Goal: Task Accomplishment & Management: Complete application form

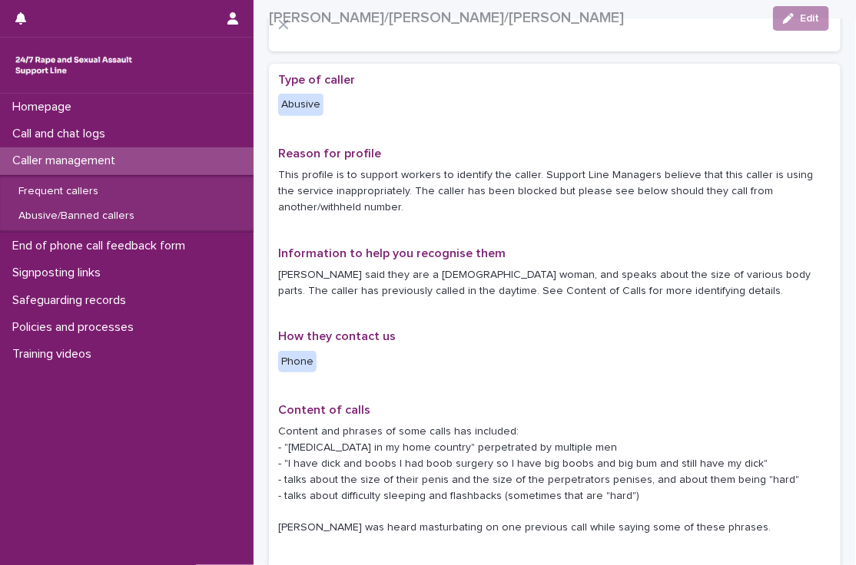
scroll to position [221, 0]
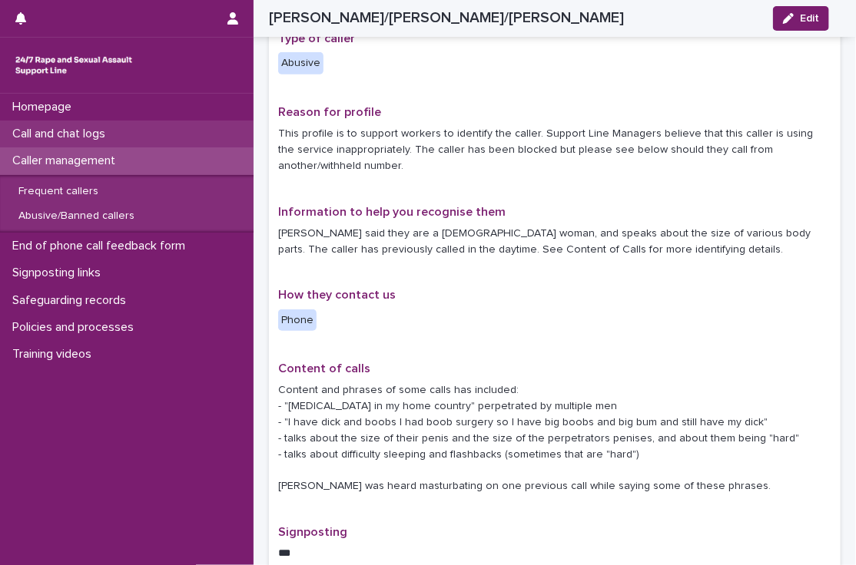
click at [91, 134] on p "Call and chat logs" at bounding box center [61, 134] width 111 height 15
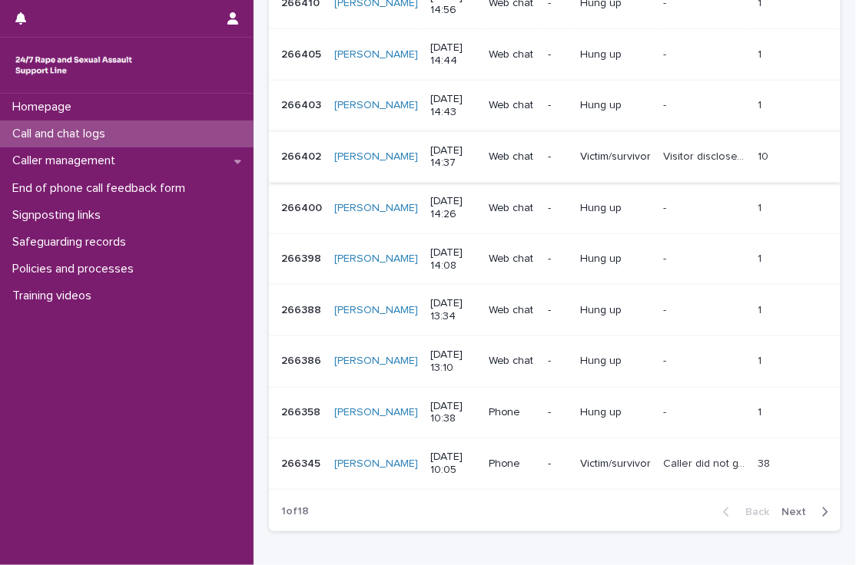
scroll to position [439, 0]
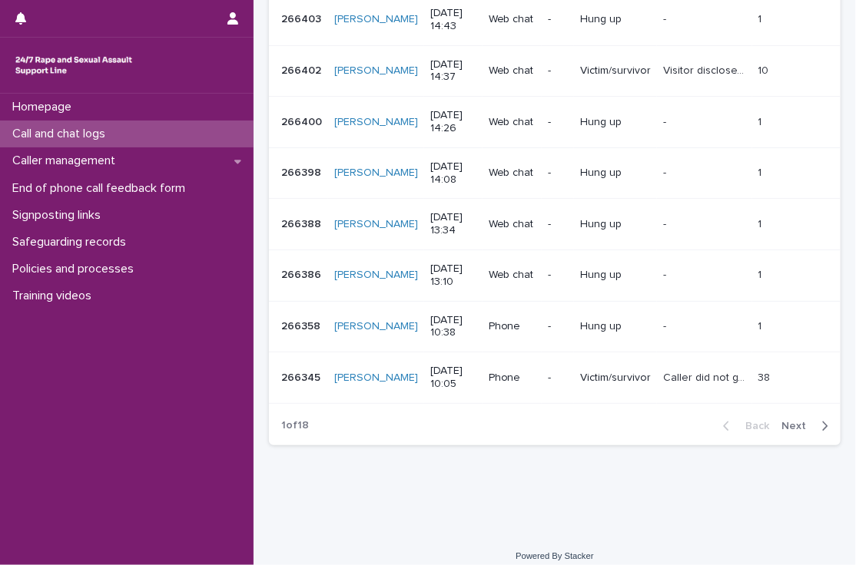
click at [784, 423] on span "Next" at bounding box center [798, 426] width 34 height 11
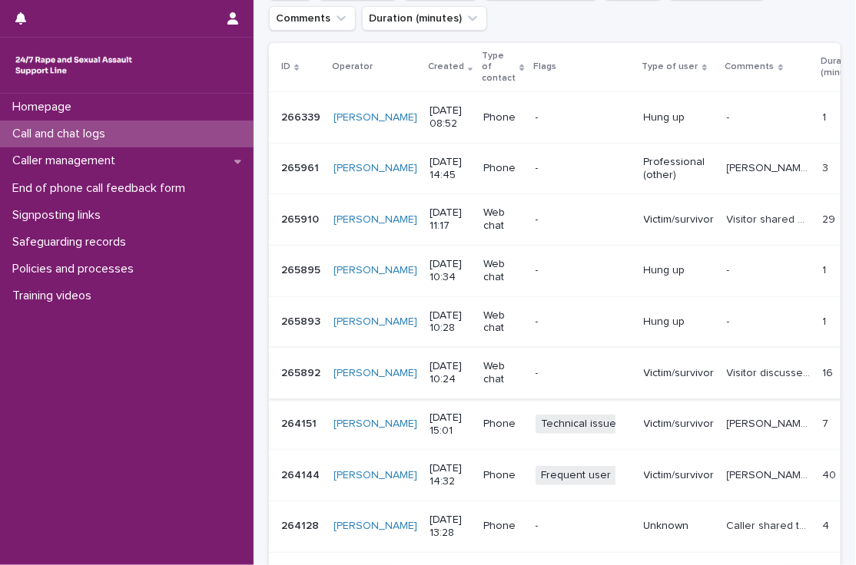
scroll to position [375, 0]
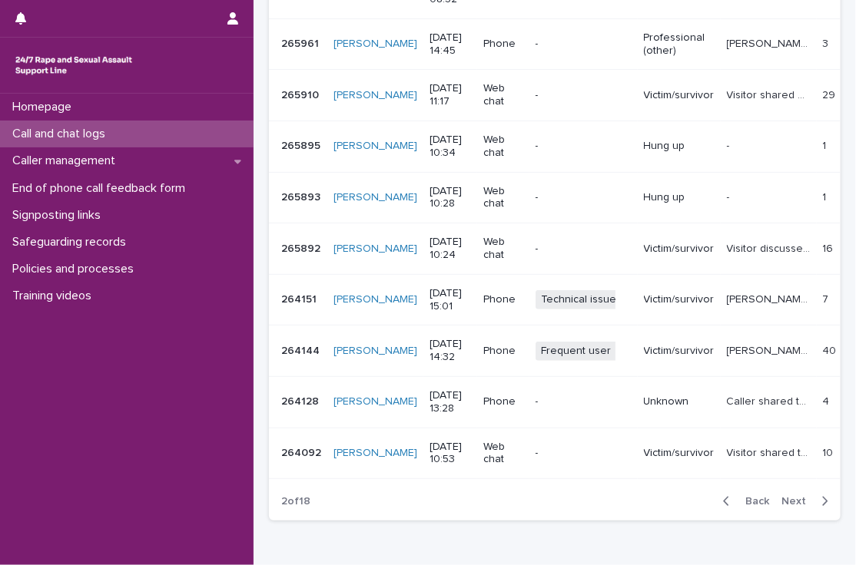
click at [744, 507] on span "Back" at bounding box center [752, 501] width 33 height 11
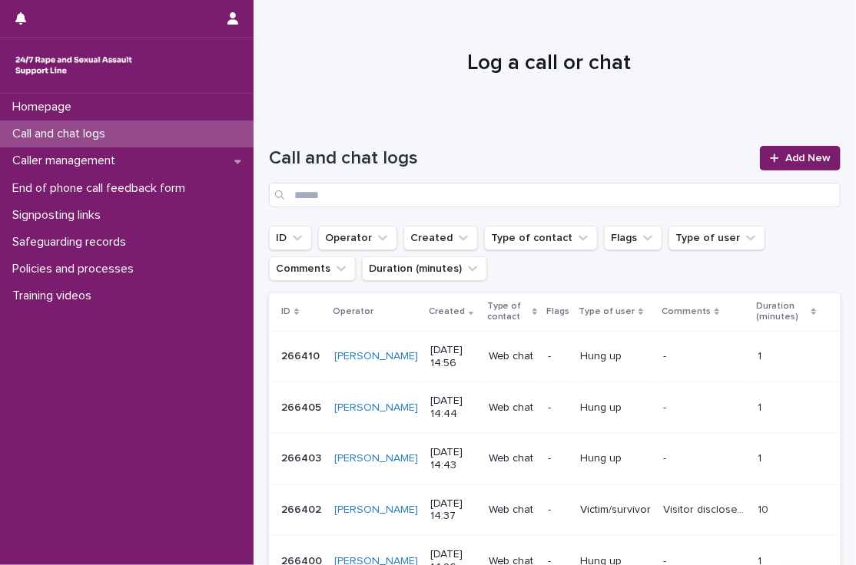
click at [81, 129] on p "Call and chat logs" at bounding box center [61, 134] width 111 height 15
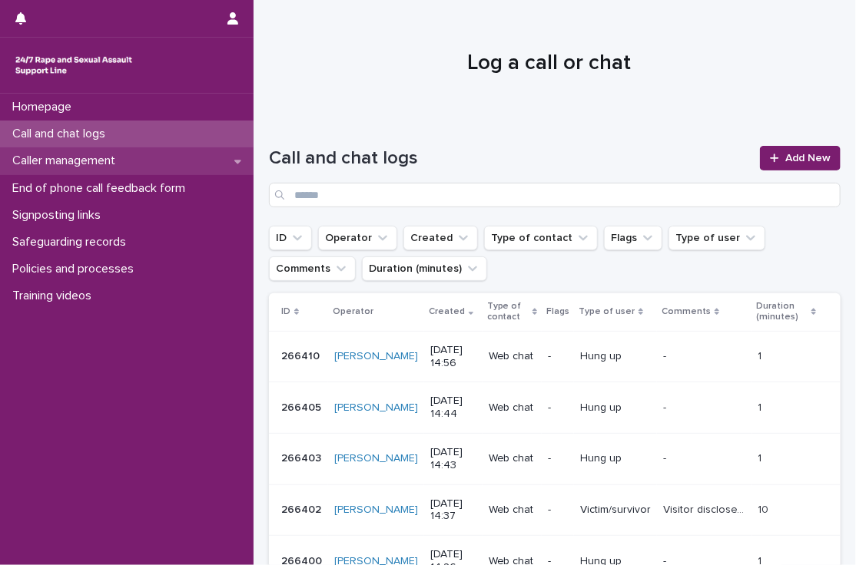
click at [240, 163] on icon at bounding box center [237, 161] width 7 height 11
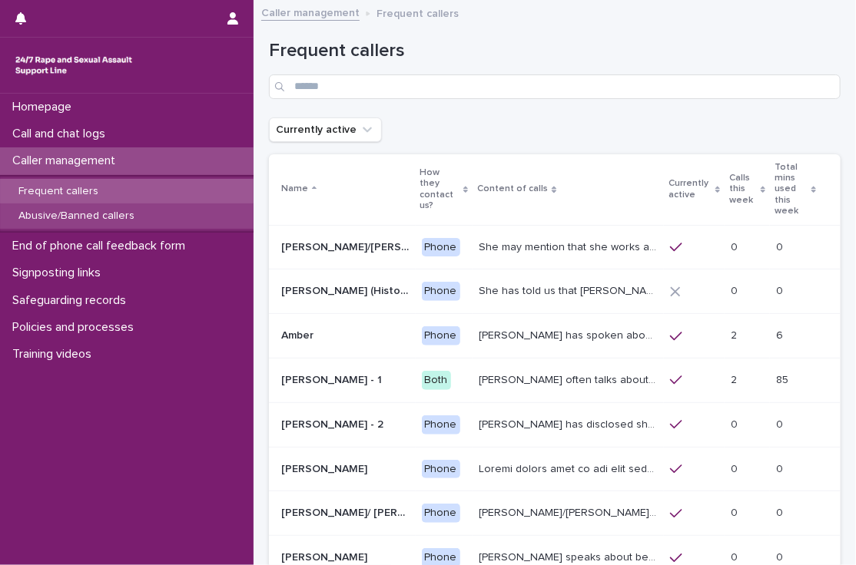
click at [78, 217] on p "Abusive/Banned callers" at bounding box center [76, 216] width 141 height 13
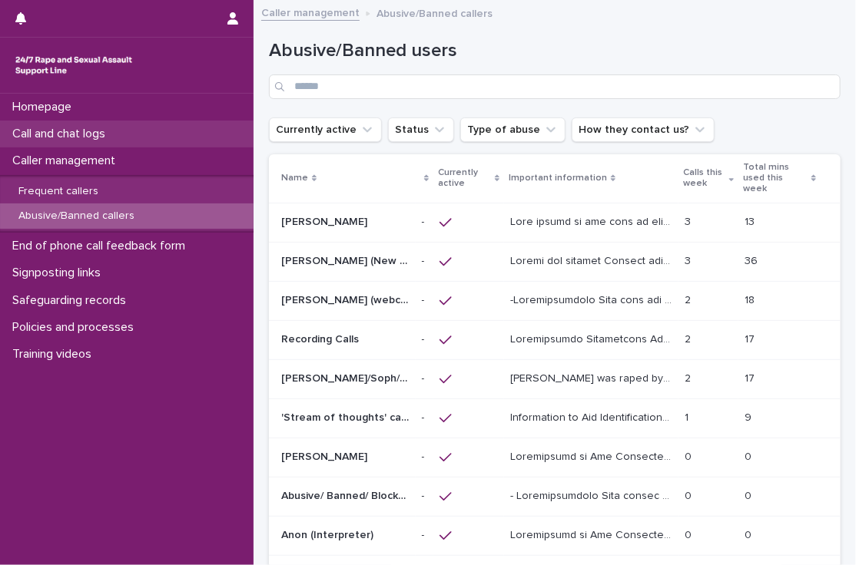
click at [85, 131] on p "Call and chat logs" at bounding box center [61, 134] width 111 height 15
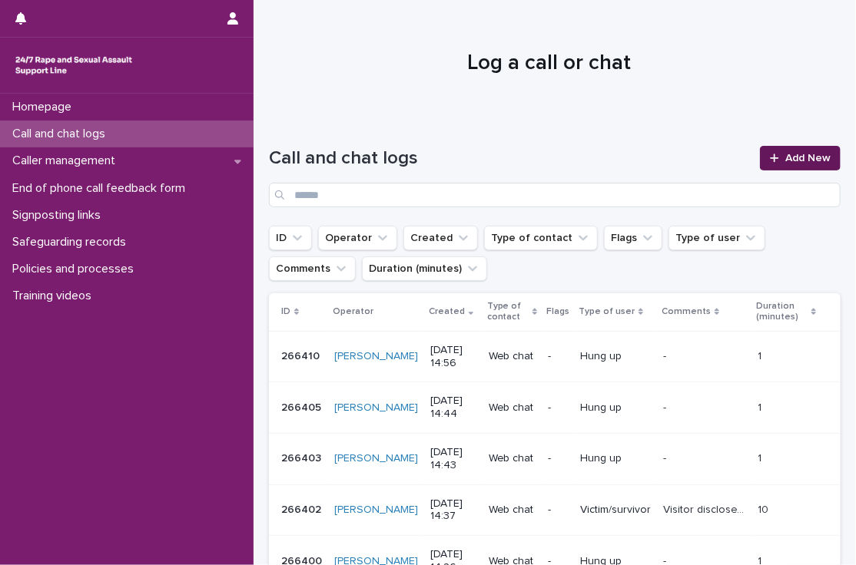
click at [786, 158] on span "Add New" at bounding box center [807, 158] width 45 height 11
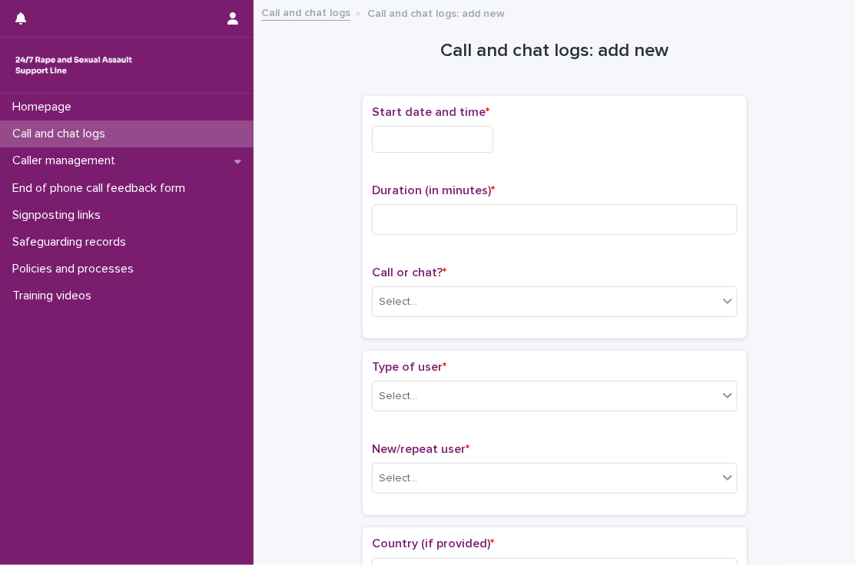
click at [432, 138] on input "text" at bounding box center [432, 139] width 121 height 27
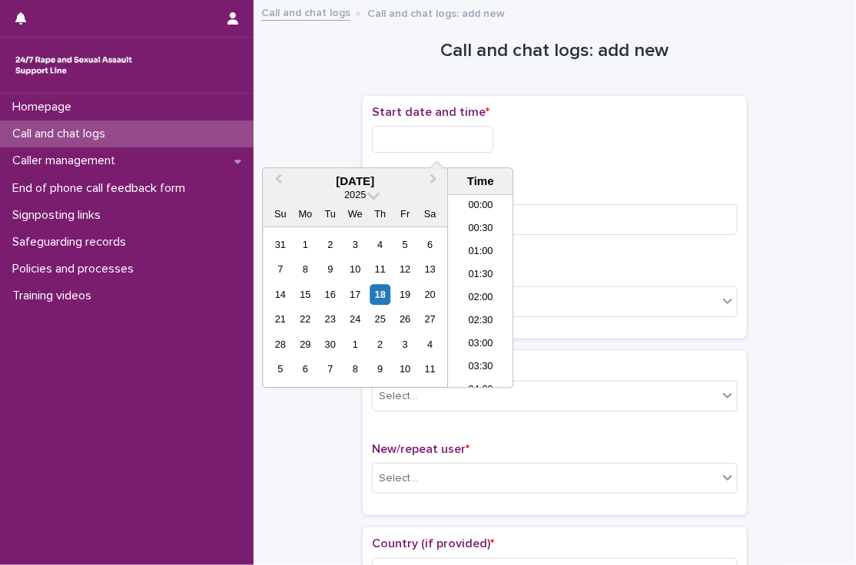
scroll to position [284, 0]
click at [486, 287] on li "08:00" at bounding box center [480, 291] width 65 height 23
click at [473, 144] on input "**********" at bounding box center [432, 139] width 121 height 27
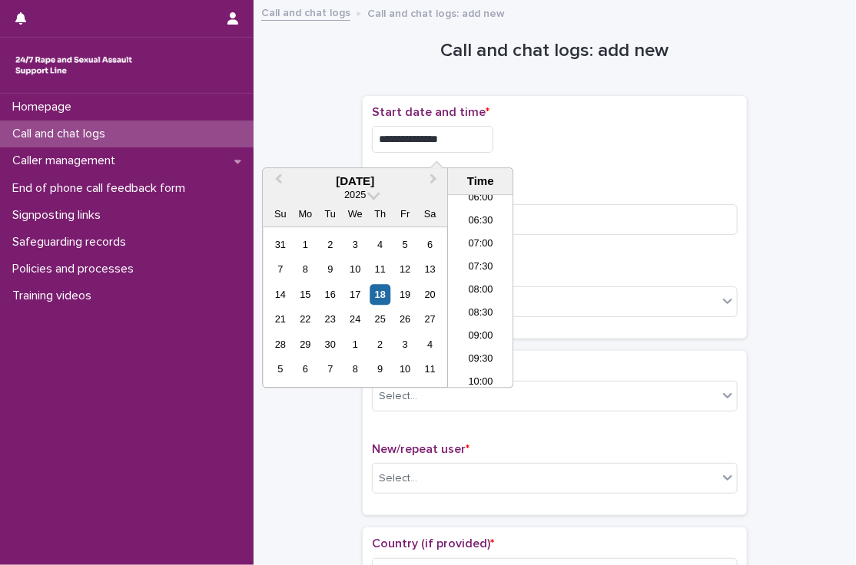
type input "**********"
click at [544, 164] on div "**********" at bounding box center [555, 135] width 366 height 60
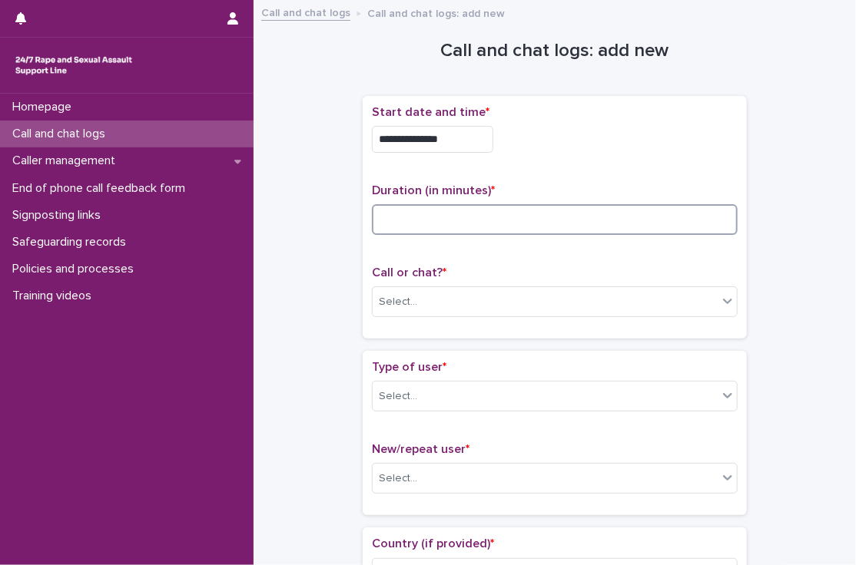
click at [512, 207] on input at bounding box center [555, 219] width 366 height 31
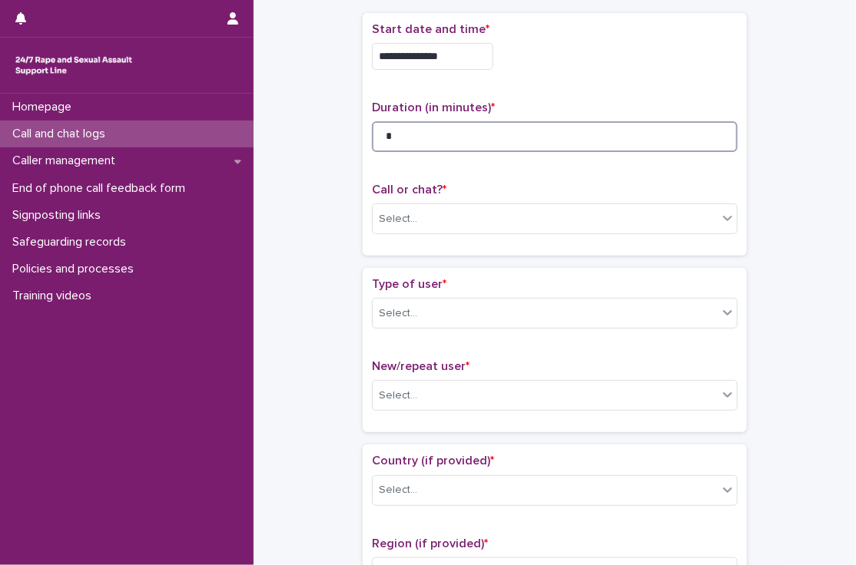
scroll to position [86, 0]
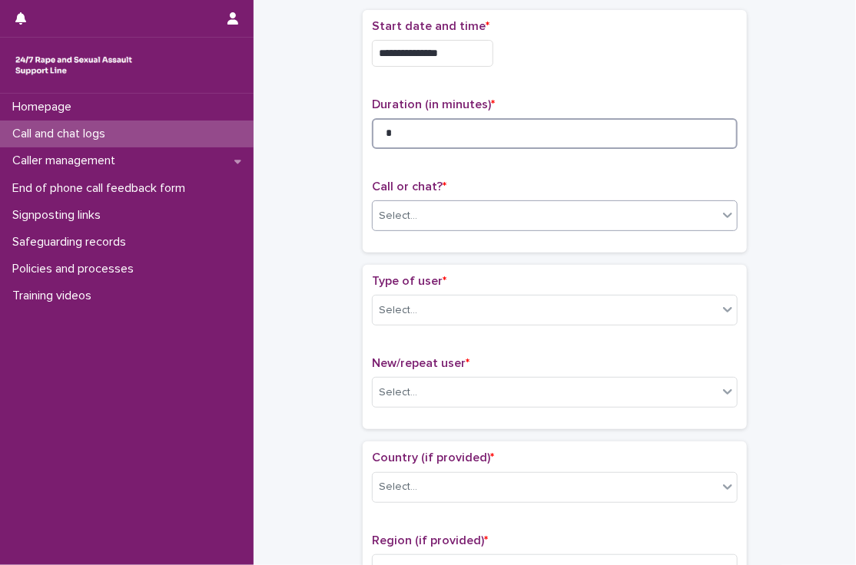
type input "*"
click at [416, 216] on div "Select..." at bounding box center [545, 216] width 345 height 25
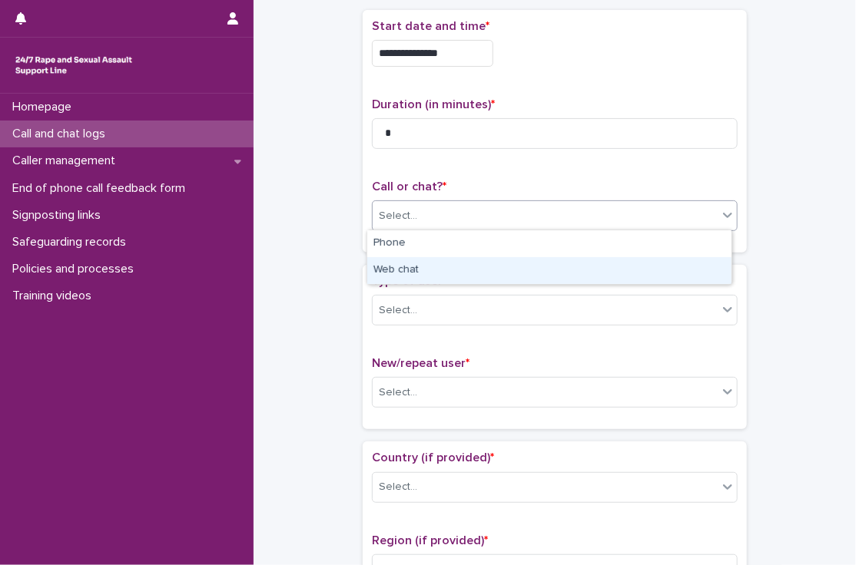
click at [410, 276] on div "Web chat" at bounding box center [549, 270] width 364 height 27
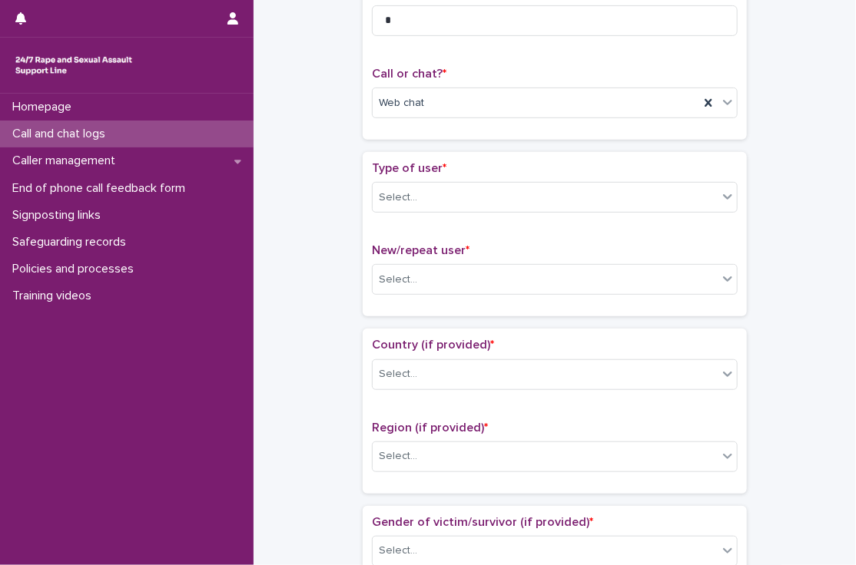
scroll to position [203, 0]
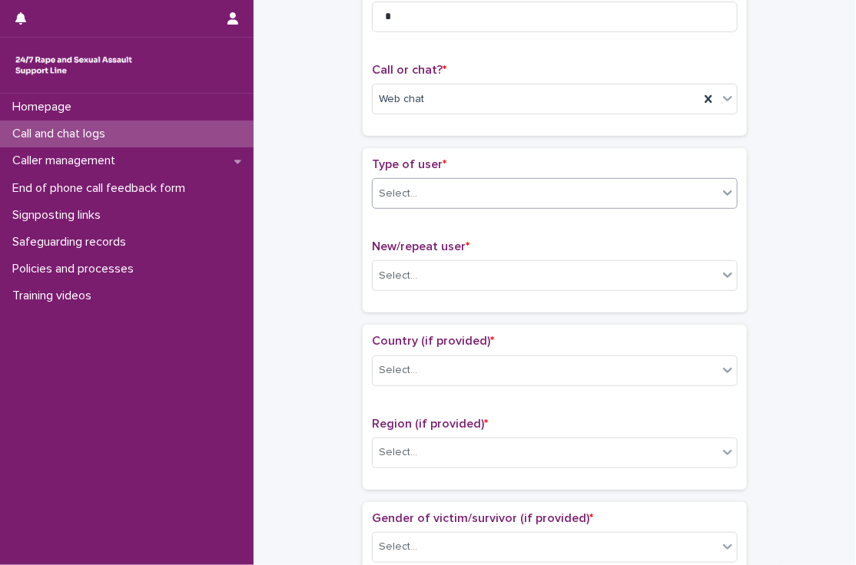
click at [390, 193] on div "Select..." at bounding box center [398, 194] width 38 height 16
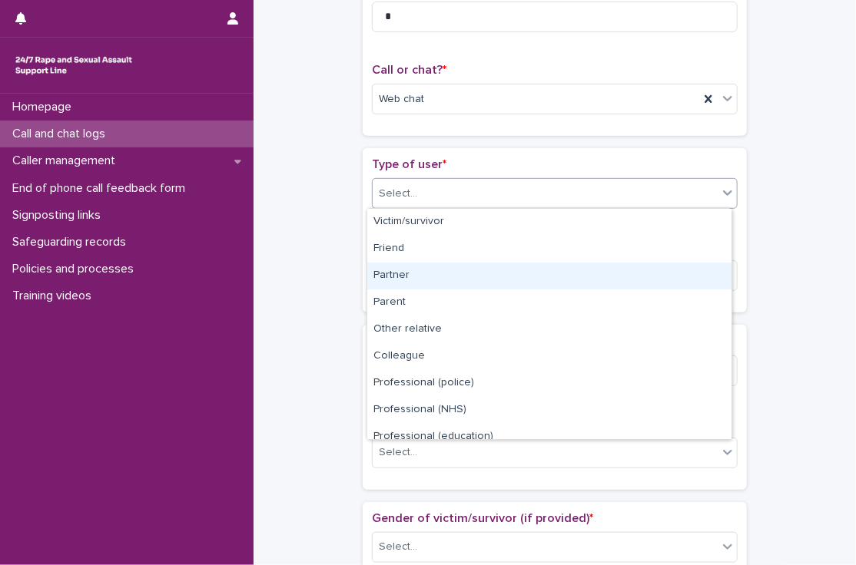
scroll to position [172, 0]
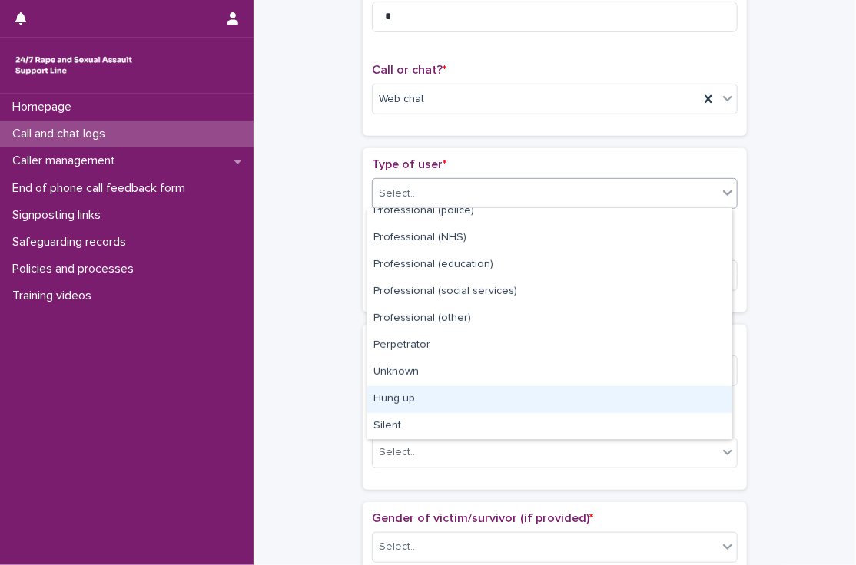
click at [418, 396] on div "Hung up" at bounding box center [549, 399] width 364 height 27
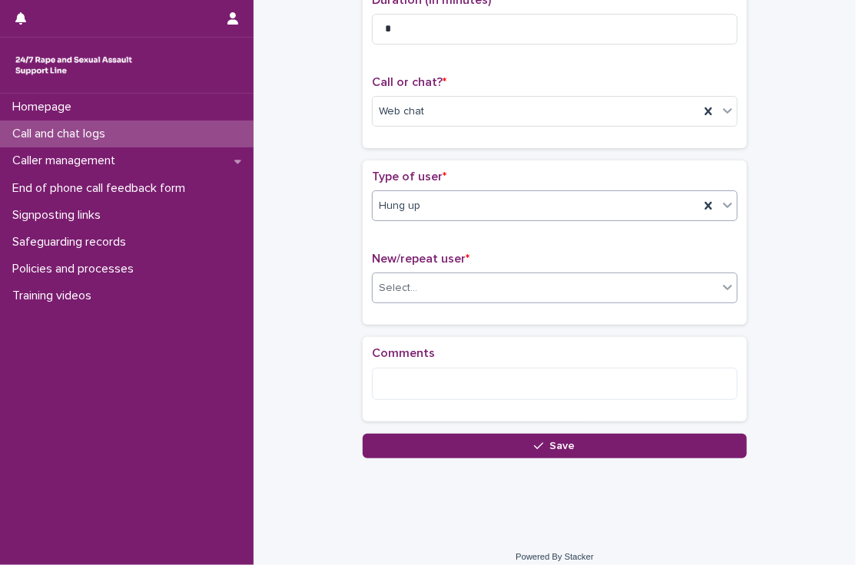
scroll to position [203, 0]
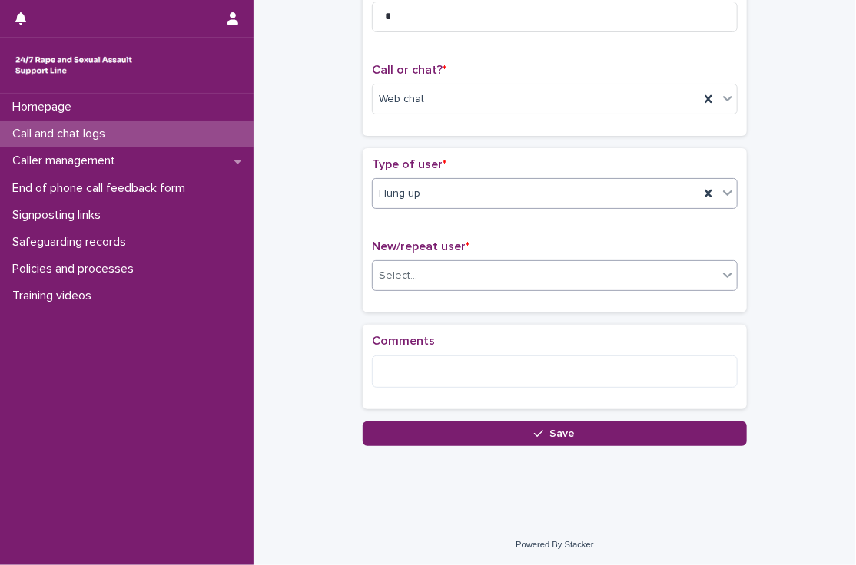
click at [403, 277] on div "Select..." at bounding box center [398, 276] width 38 height 16
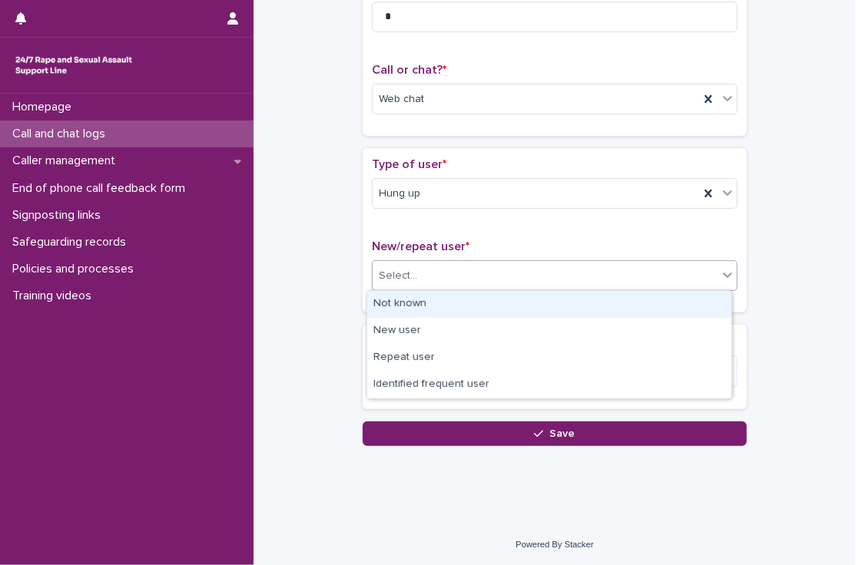
click at [409, 303] on div "Not known" at bounding box center [549, 304] width 364 height 27
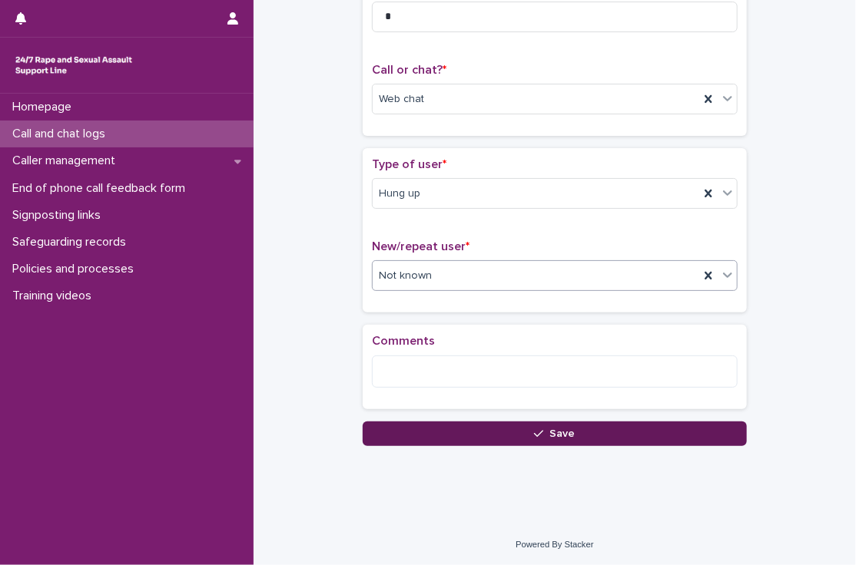
click at [428, 433] on button "Save" at bounding box center [555, 434] width 384 height 25
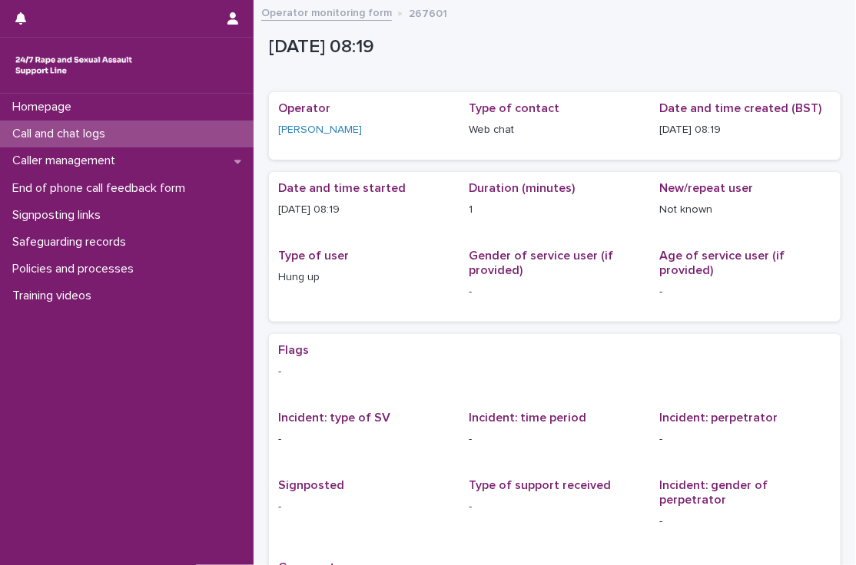
drag, startPoint x: 141, startPoint y: 147, endPoint x: 132, endPoint y: 135, distance: 14.8
click at [132, 135] on div "Call and chat logs" at bounding box center [127, 134] width 254 height 27
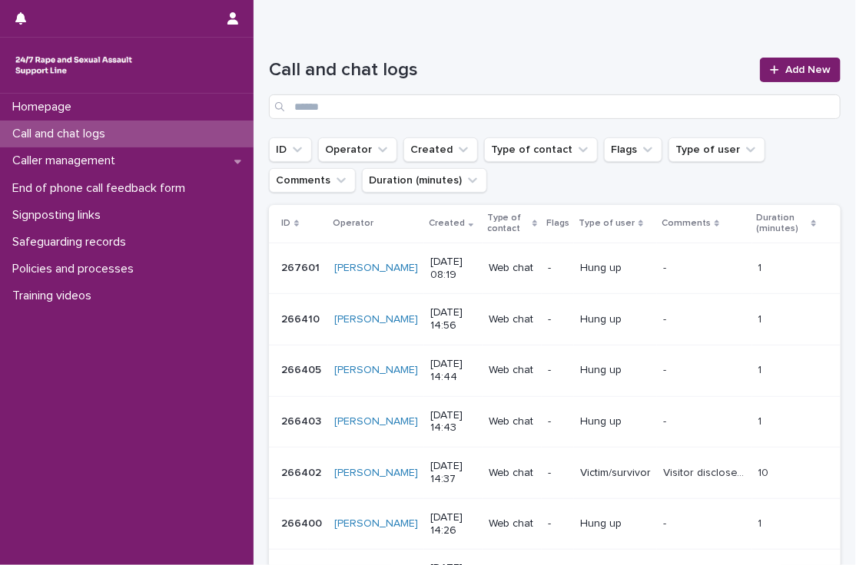
scroll to position [89, 0]
click at [785, 68] on span "Add New" at bounding box center [807, 69] width 45 height 11
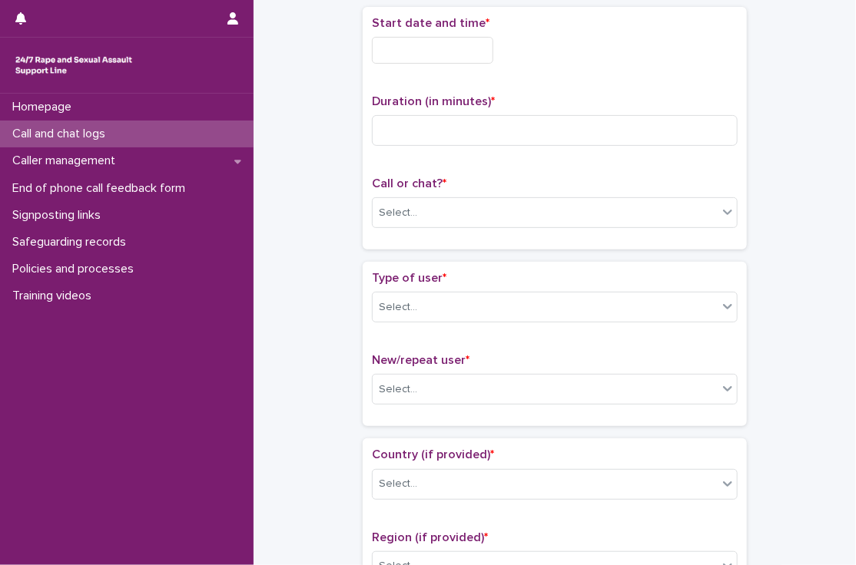
scroll to position [98, 0]
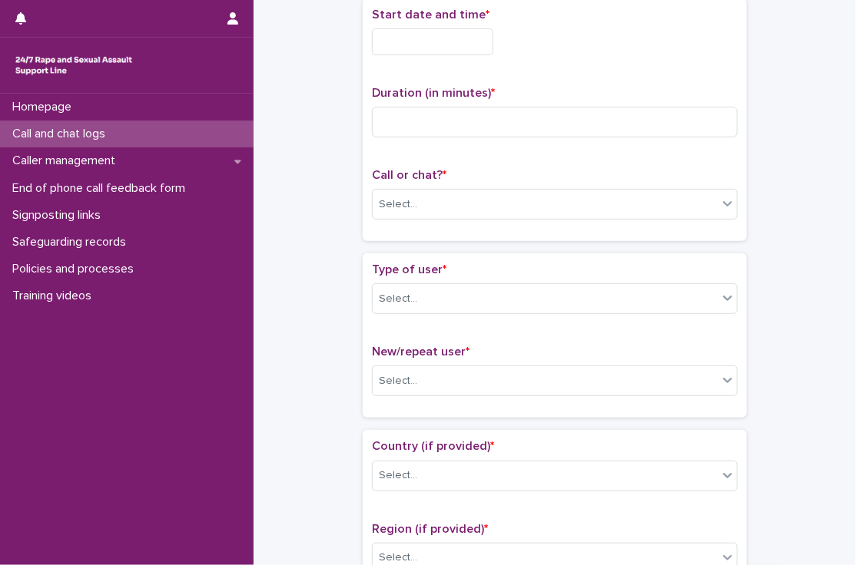
click at [404, 45] on input "text" at bounding box center [432, 41] width 121 height 27
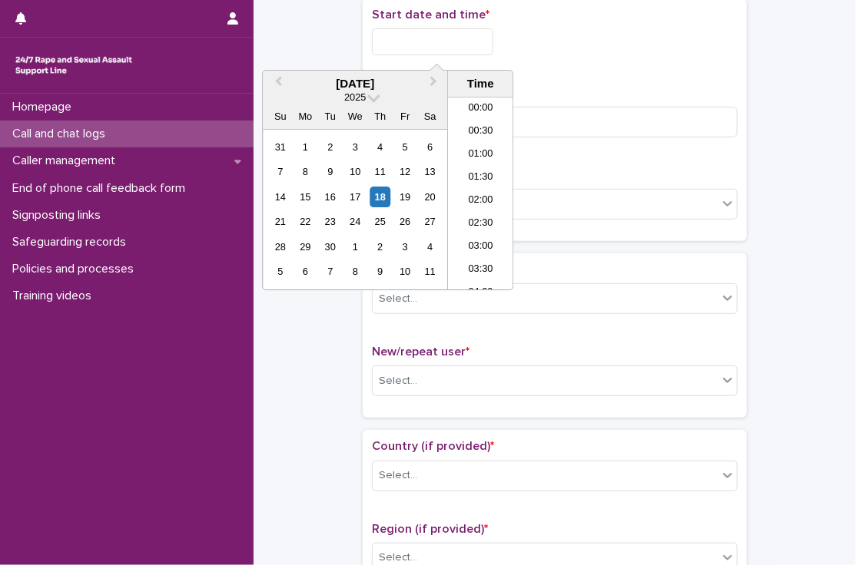
scroll to position [307, 0]
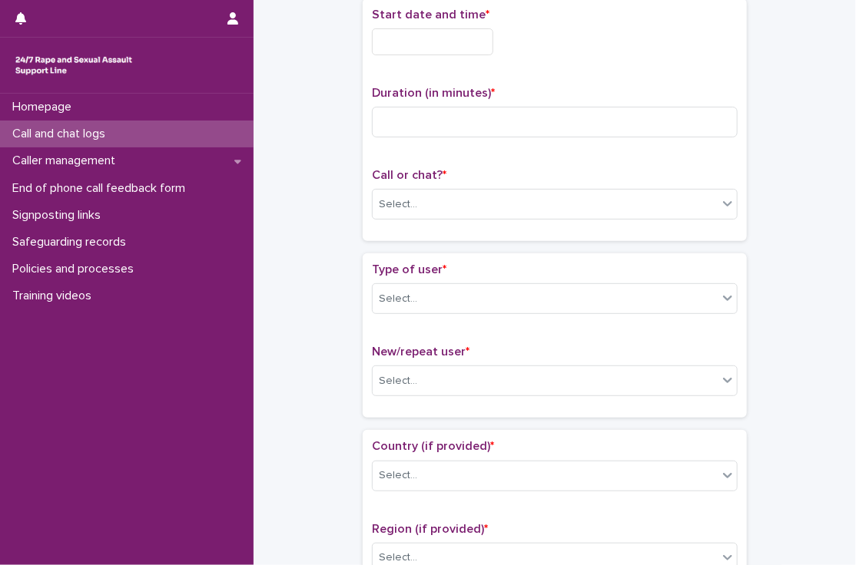
click at [614, 93] on p "Duration (in minutes) *" at bounding box center [555, 93] width 366 height 15
click at [544, 116] on input at bounding box center [555, 122] width 366 height 31
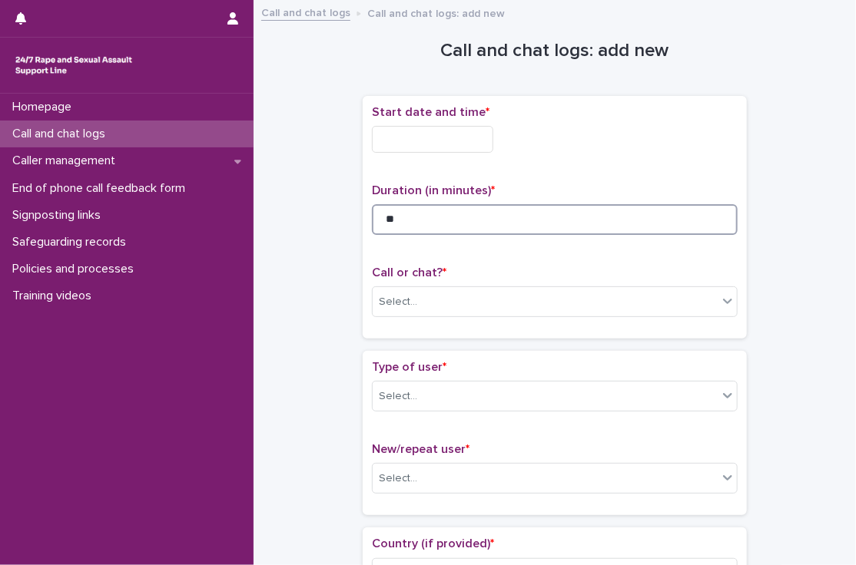
type input "**"
click at [470, 121] on div "Start date and time *" at bounding box center [555, 135] width 366 height 60
click at [443, 139] on input "text" at bounding box center [432, 139] width 121 height 27
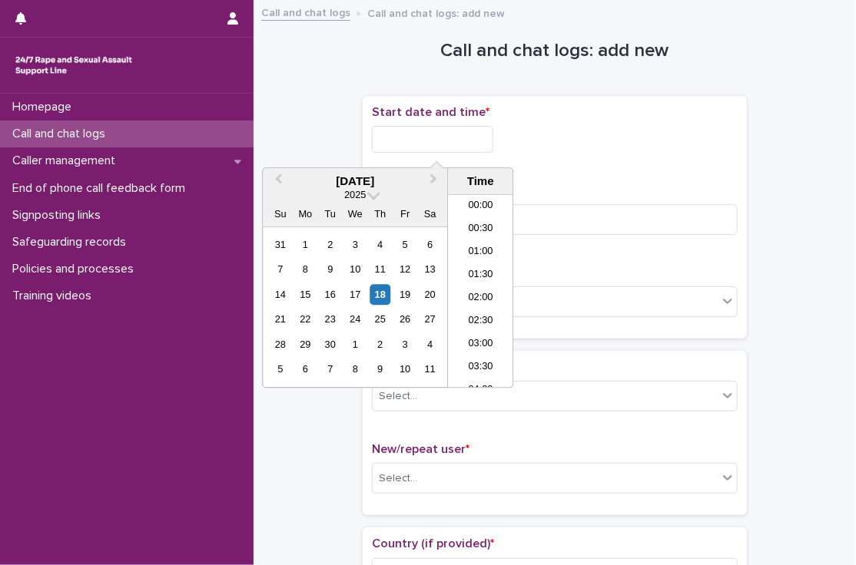
scroll to position [307, 0]
click at [481, 287] on li "08:30" at bounding box center [480, 291] width 65 height 23
click at [473, 134] on input "**********" at bounding box center [432, 139] width 121 height 27
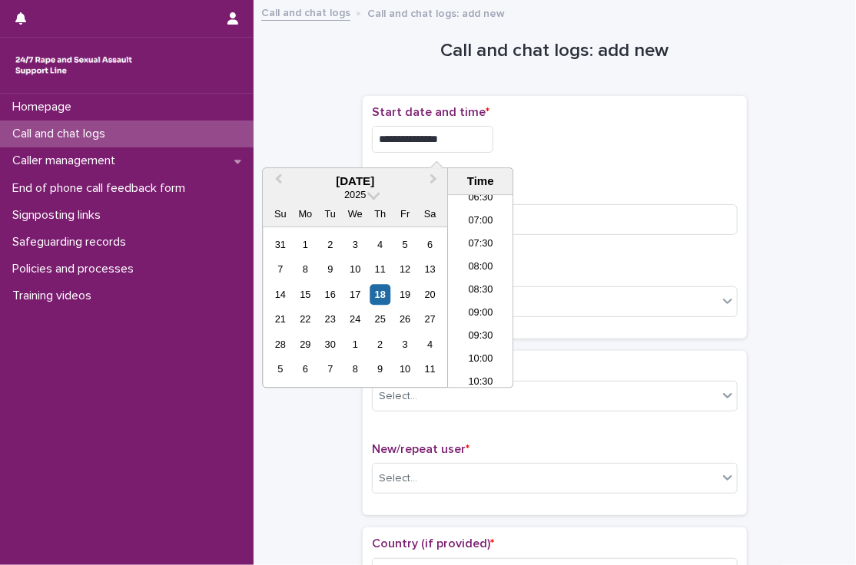
type input "**********"
click at [569, 164] on div "**********" at bounding box center [555, 217] width 366 height 224
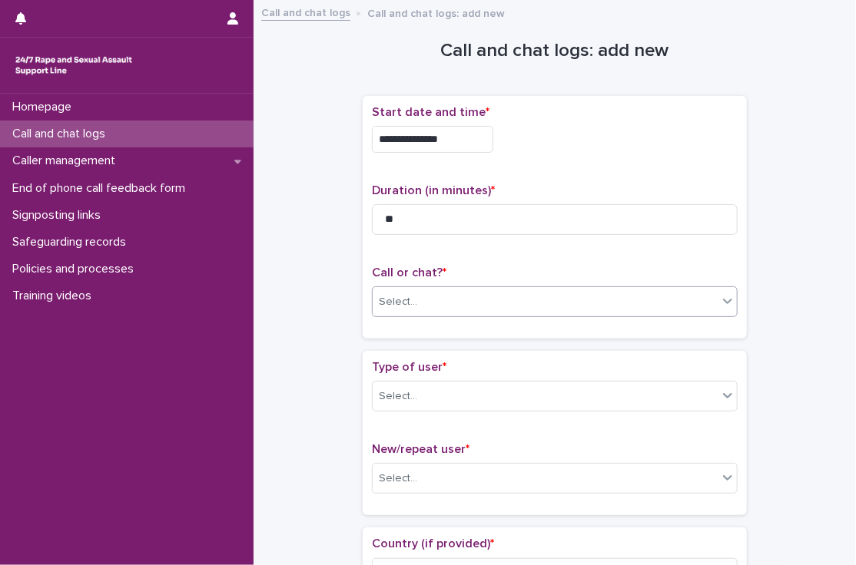
click at [440, 311] on div "Select..." at bounding box center [545, 302] width 345 height 25
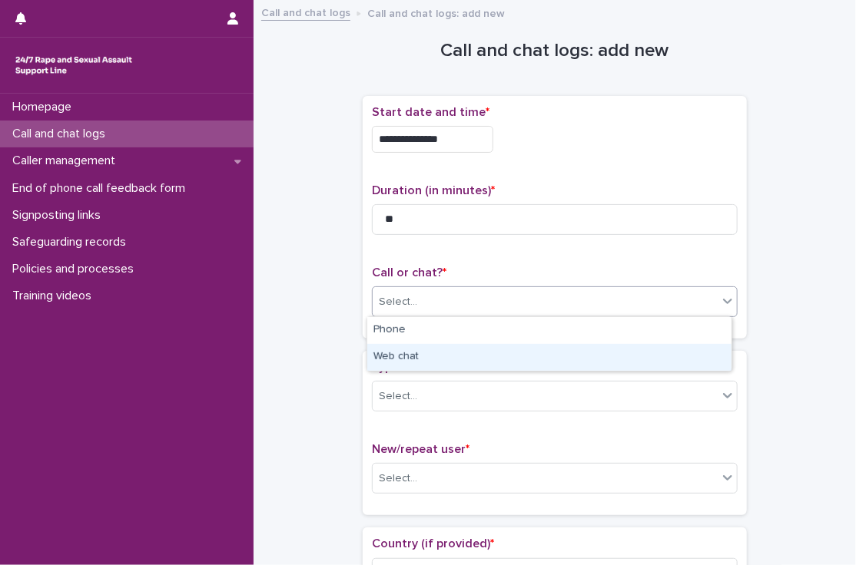
click at [390, 353] on div "Web chat" at bounding box center [549, 357] width 364 height 27
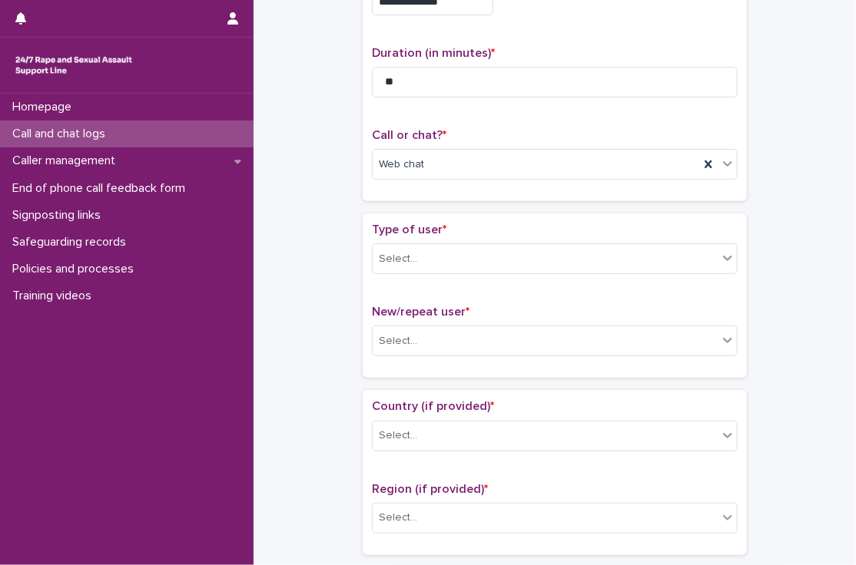
scroll to position [138, 0]
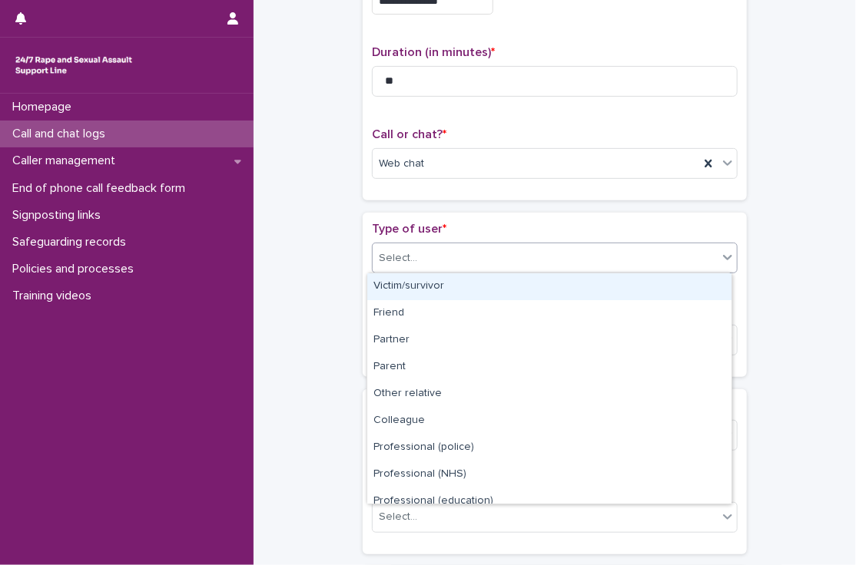
click at [416, 264] on div "Select..." at bounding box center [545, 258] width 345 height 25
click at [422, 285] on div "Victim/survivor" at bounding box center [549, 286] width 364 height 27
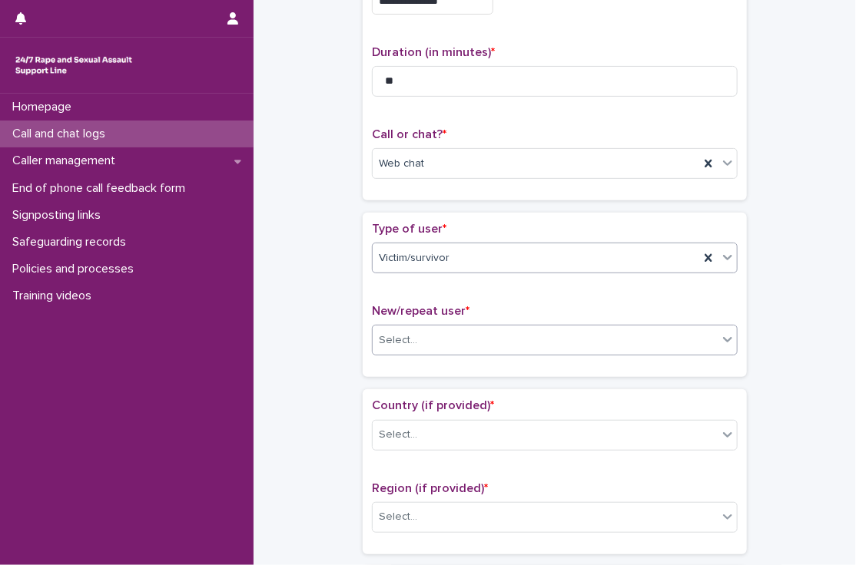
click at [410, 342] on div "Select..." at bounding box center [545, 340] width 345 height 25
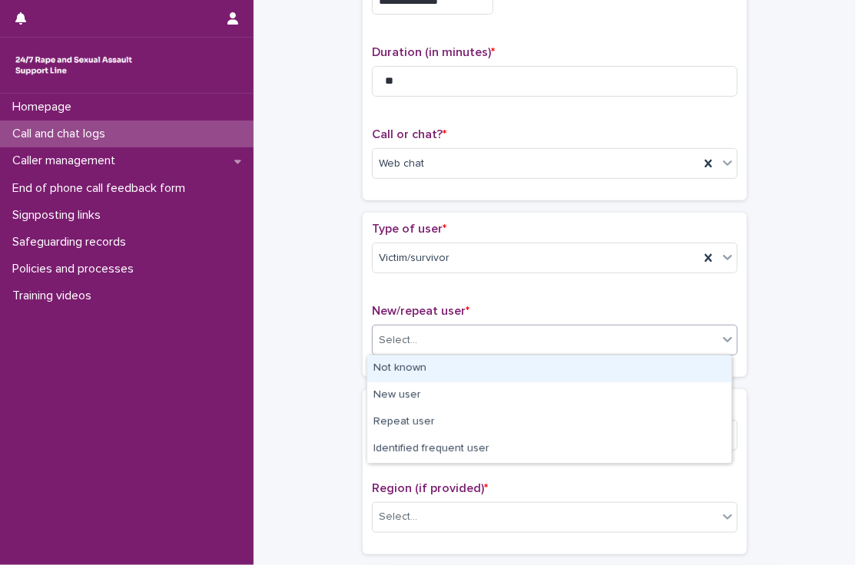
click at [406, 366] on div "Not known" at bounding box center [549, 369] width 364 height 27
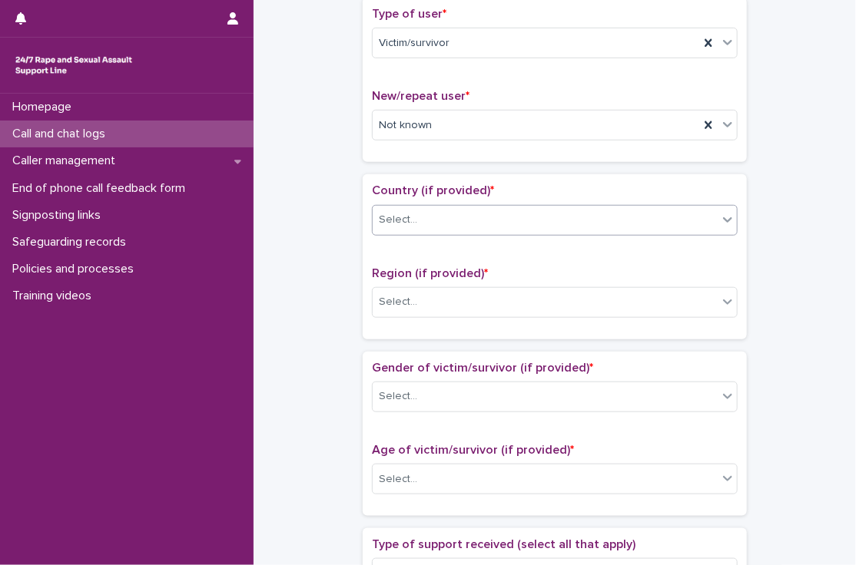
click at [409, 221] on div "Select..." at bounding box center [398, 220] width 38 height 16
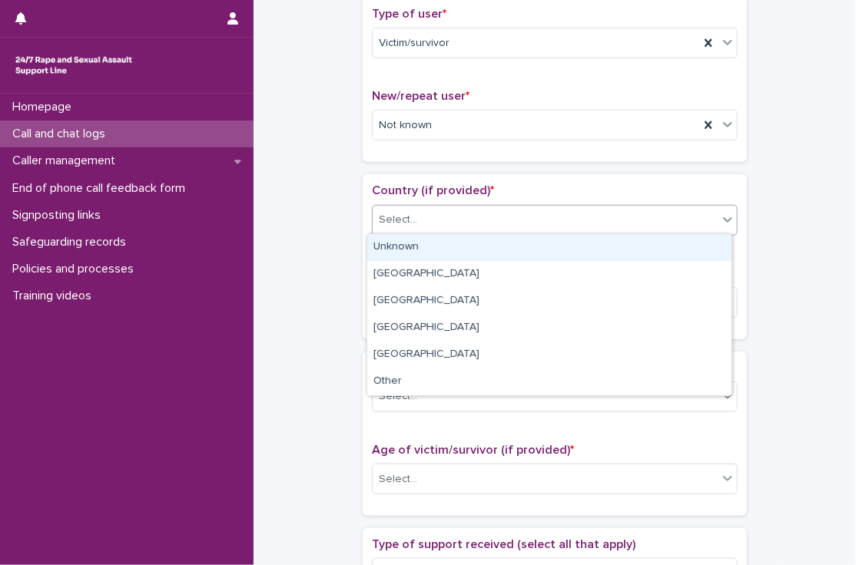
click at [412, 246] on div "Unknown" at bounding box center [549, 247] width 364 height 27
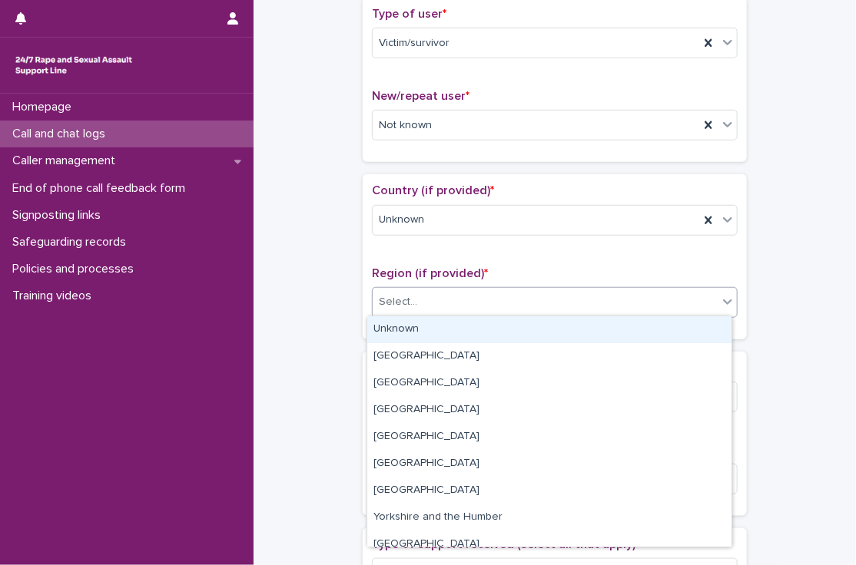
click at [409, 307] on div "Select..." at bounding box center [398, 302] width 38 height 16
click at [399, 327] on div "Unknown" at bounding box center [549, 330] width 364 height 27
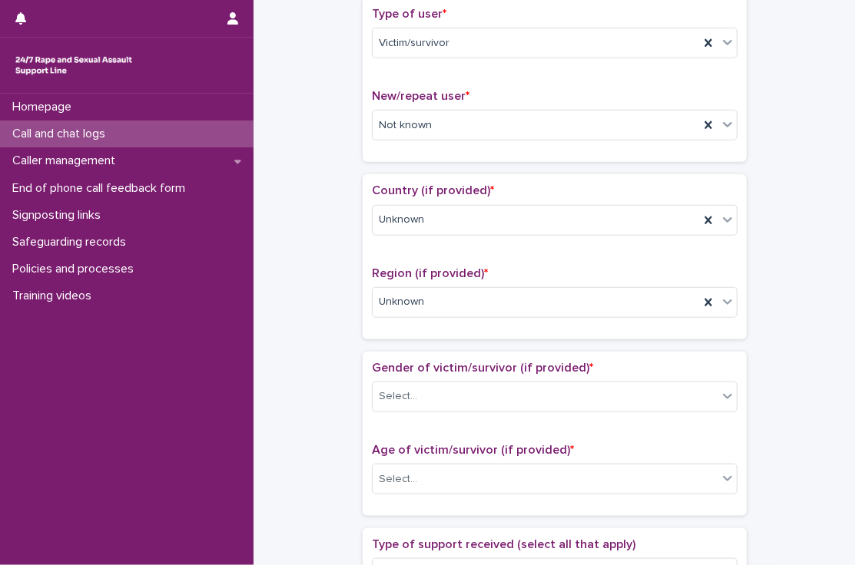
click at [313, 284] on div "**********" at bounding box center [555, 441] width 572 height 1570
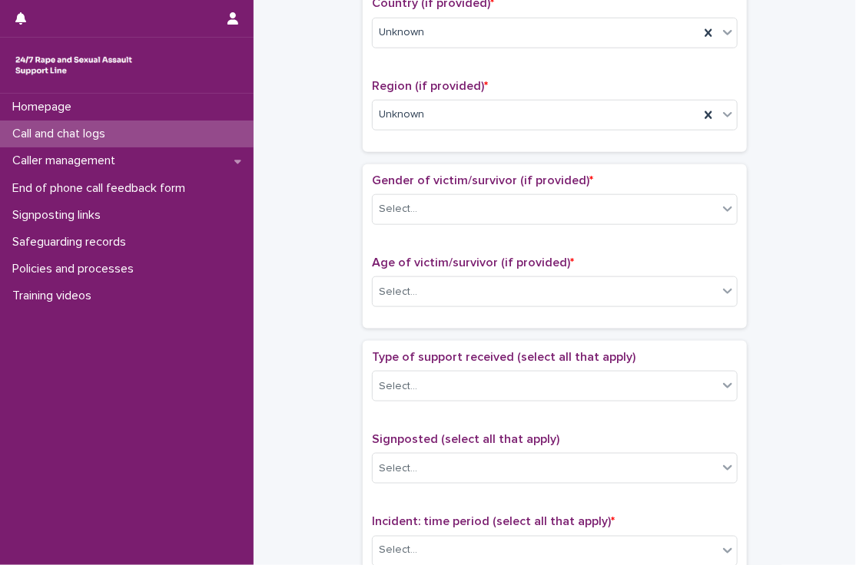
scroll to position [547, 0]
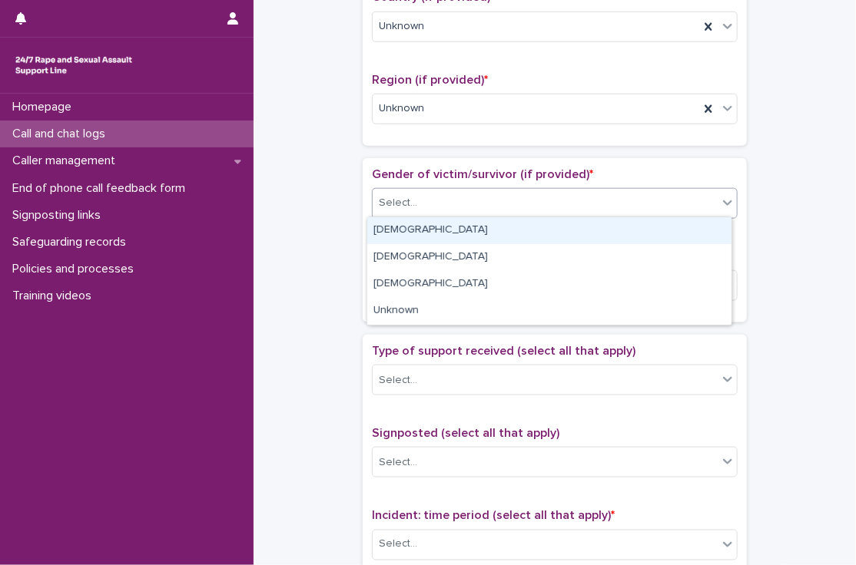
click at [409, 201] on div "Select..." at bounding box center [545, 203] width 345 height 25
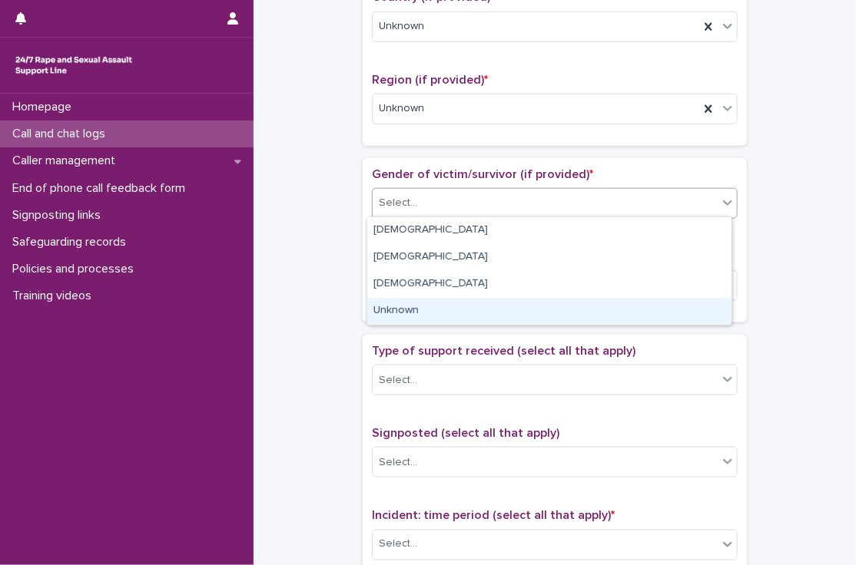
click at [406, 311] on div "Unknown" at bounding box center [549, 311] width 364 height 27
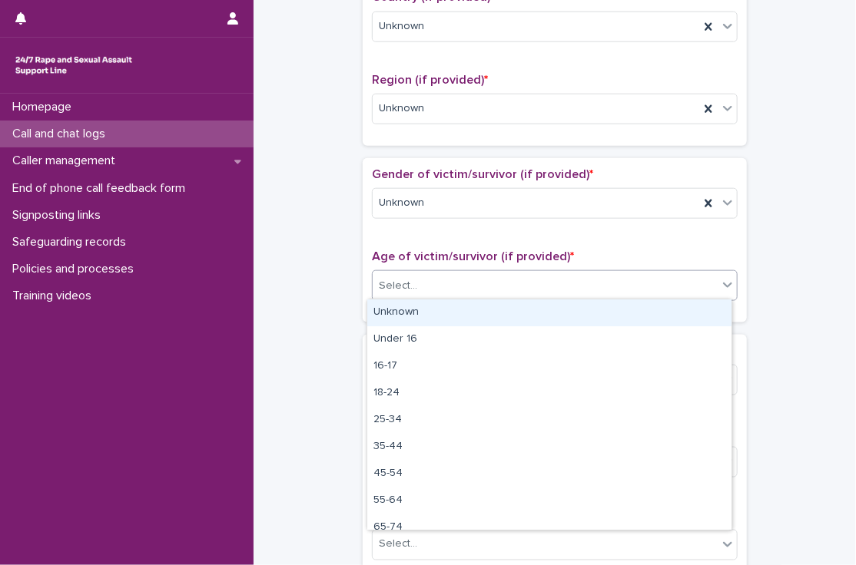
click at [431, 282] on div "Select..." at bounding box center [545, 285] width 345 height 25
click at [404, 304] on div "Unknown" at bounding box center [549, 313] width 364 height 27
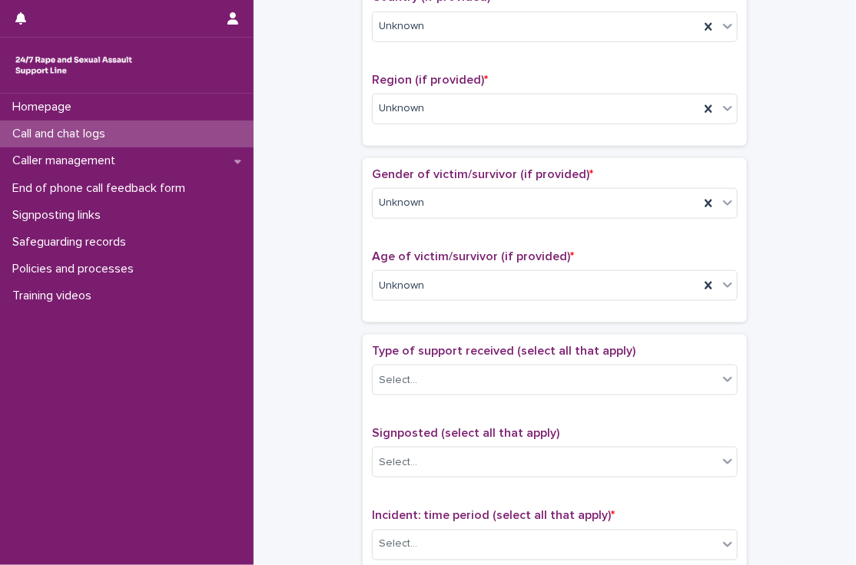
click at [307, 273] on div "**********" at bounding box center [555, 247] width 572 height 1570
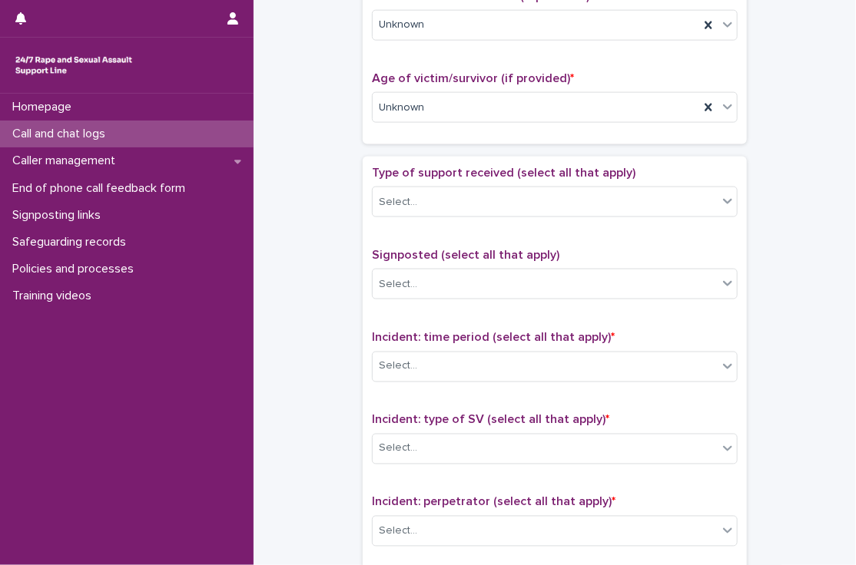
scroll to position [728, 0]
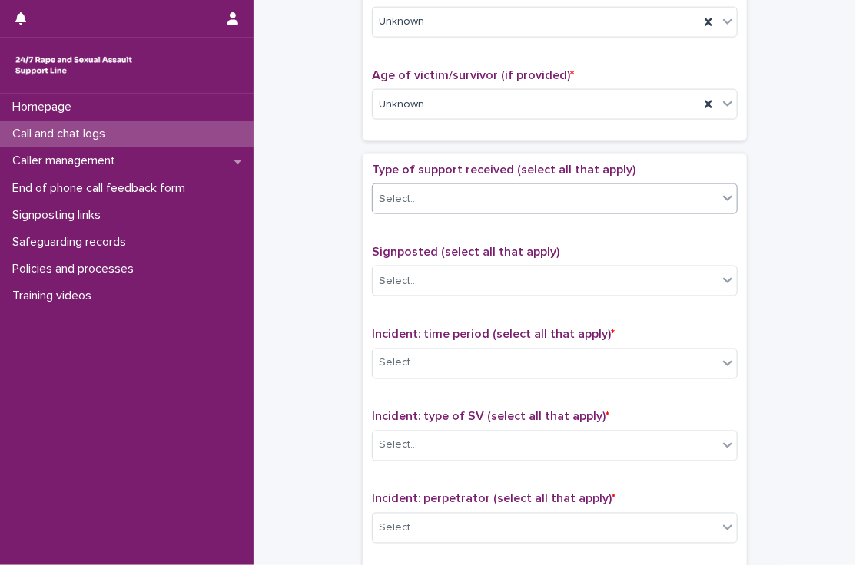
click at [406, 192] on div "Select..." at bounding box center [398, 199] width 38 height 16
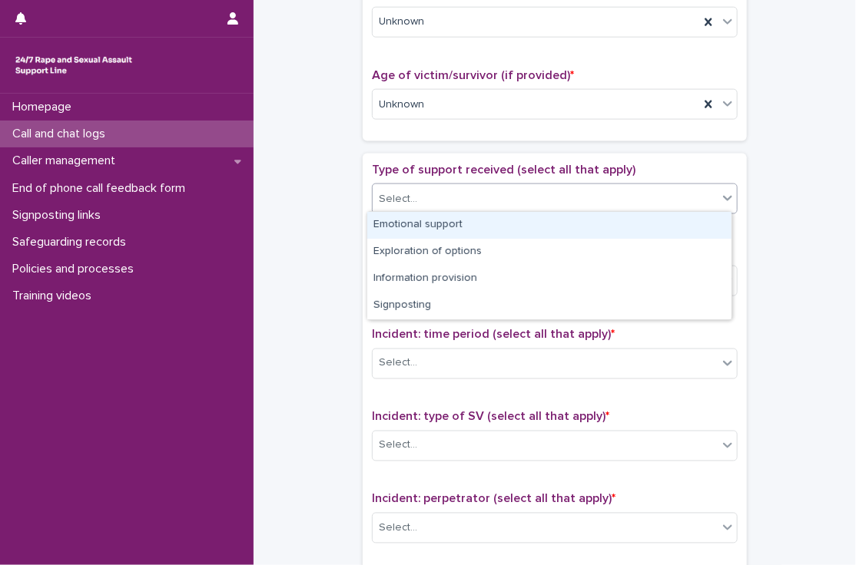
click at [417, 224] on div "Emotional support" at bounding box center [549, 225] width 364 height 27
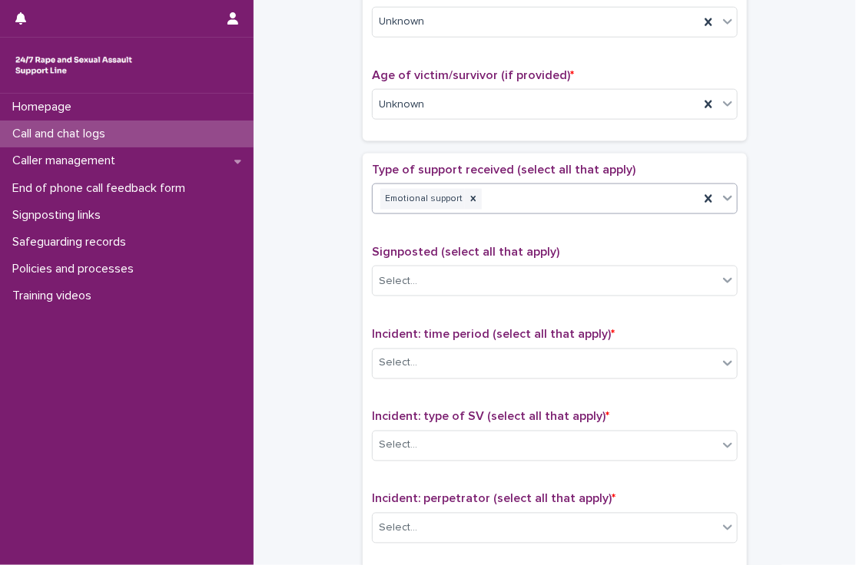
click at [522, 191] on div "Emotional support" at bounding box center [536, 199] width 327 height 27
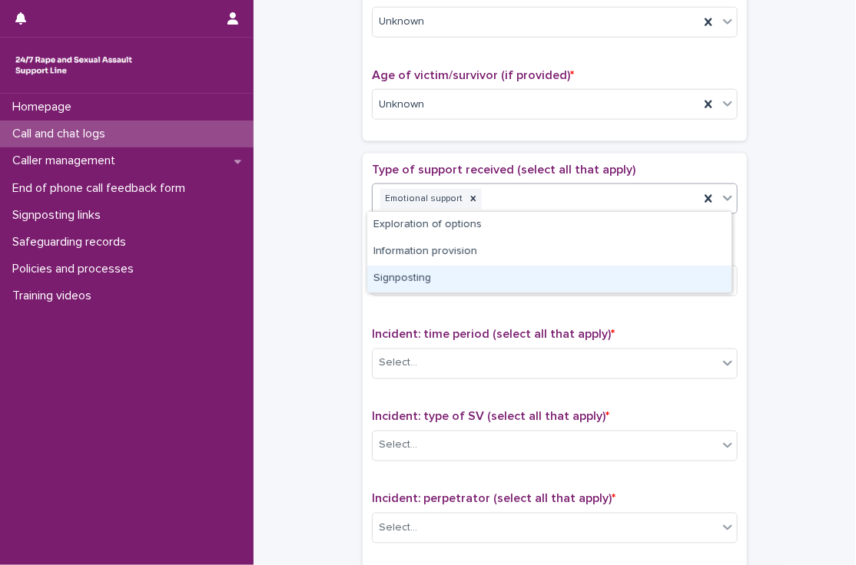
click at [409, 276] on div "Signposting" at bounding box center [549, 279] width 364 height 27
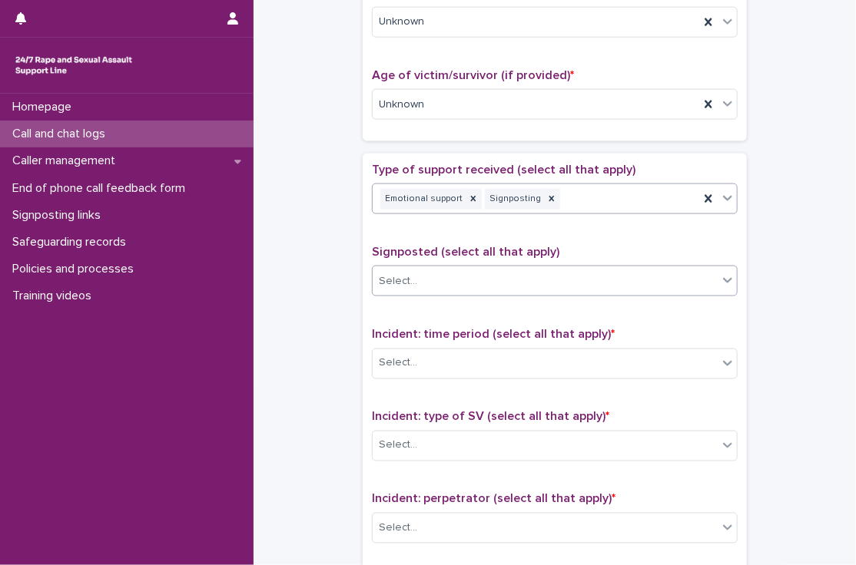
click at [449, 278] on div "Select..." at bounding box center [545, 281] width 345 height 25
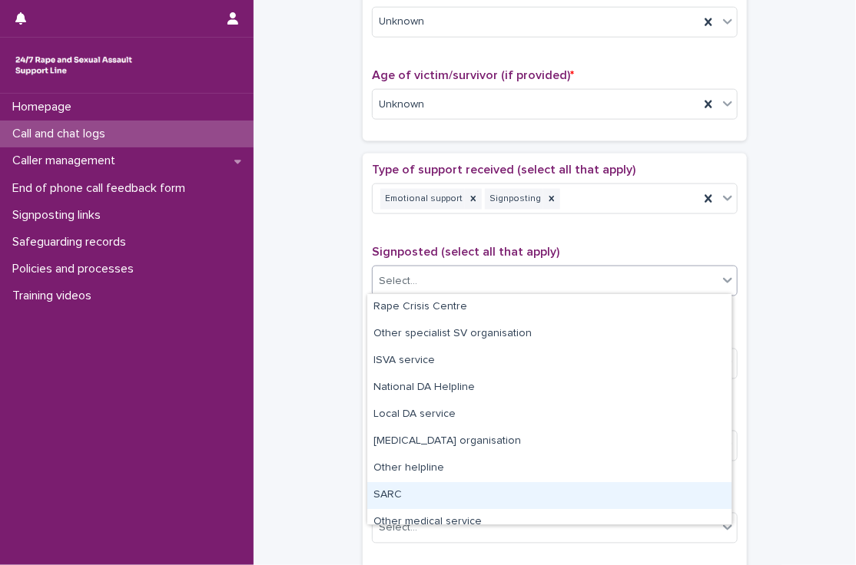
click at [413, 492] on div "SARC" at bounding box center [549, 495] width 364 height 27
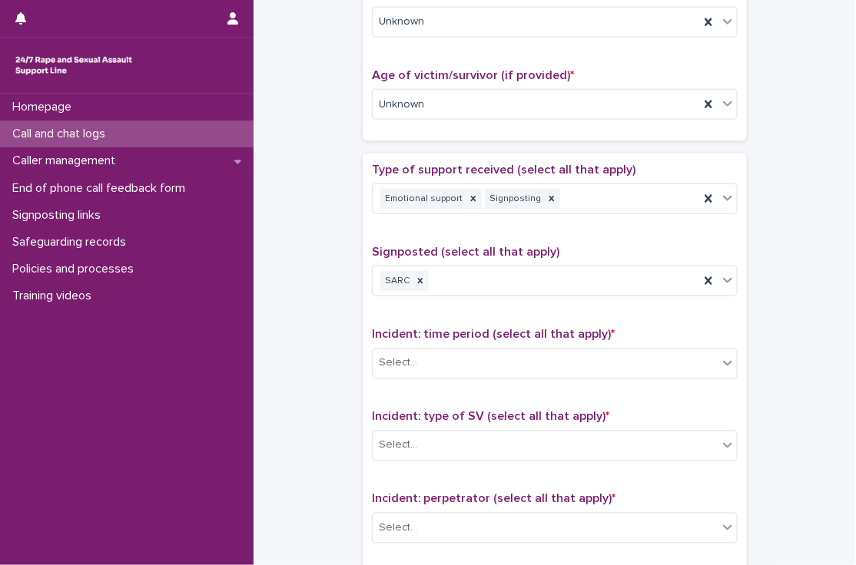
click at [335, 382] on div "**********" at bounding box center [555, 66] width 572 height 1570
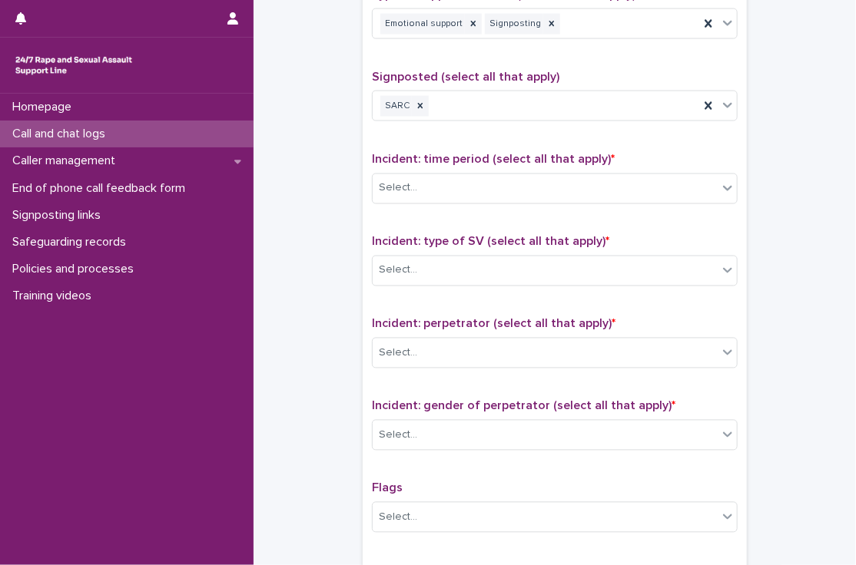
scroll to position [910, 0]
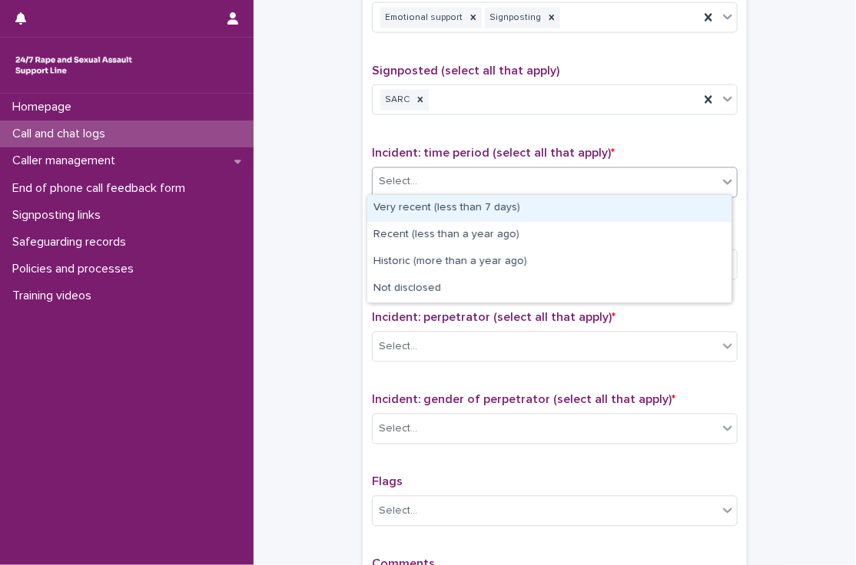
click at [455, 187] on div "Select..." at bounding box center [545, 182] width 345 height 25
click at [454, 206] on div "Very recent (less than 7 days)" at bounding box center [549, 208] width 364 height 27
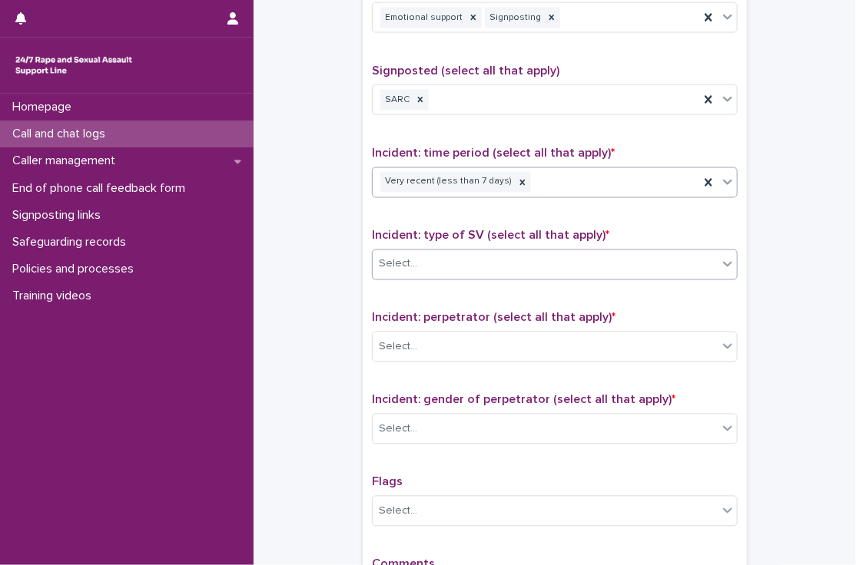
click at [443, 267] on div "Select..." at bounding box center [545, 264] width 345 height 25
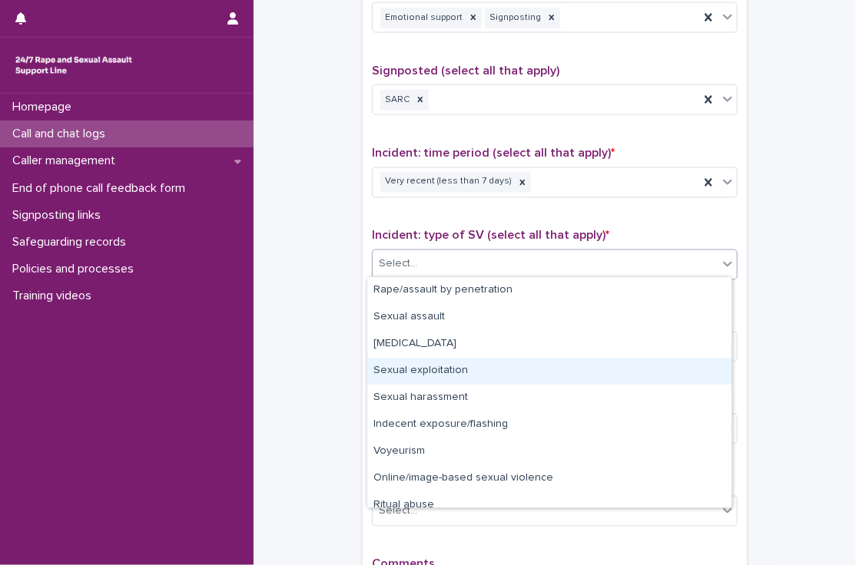
scroll to position [38, 0]
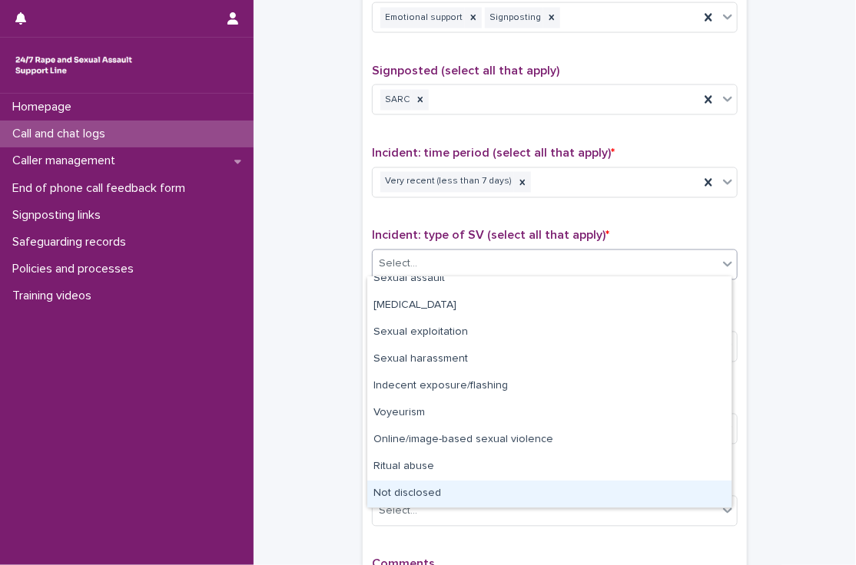
click at [420, 491] on div "Not disclosed" at bounding box center [549, 494] width 364 height 27
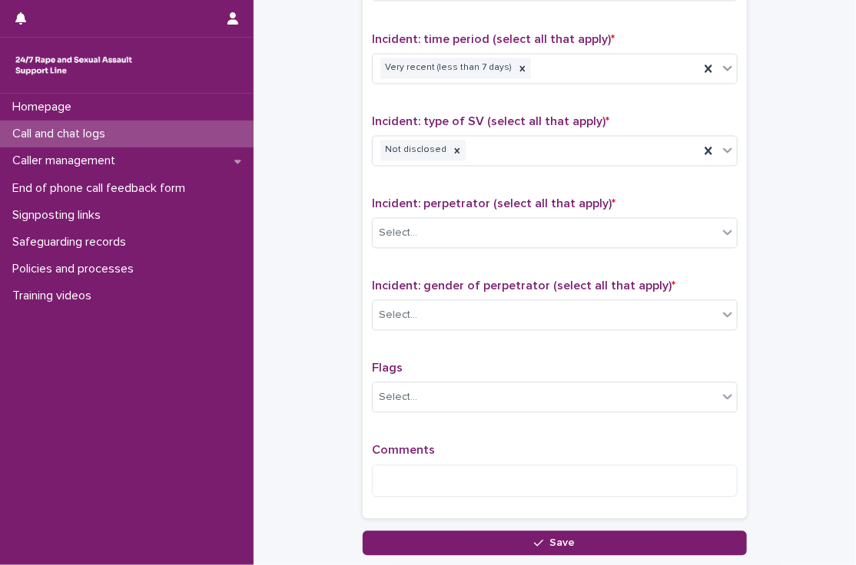
scroll to position [1023, 0]
click at [450, 227] on div "Select..." at bounding box center [545, 233] width 345 height 25
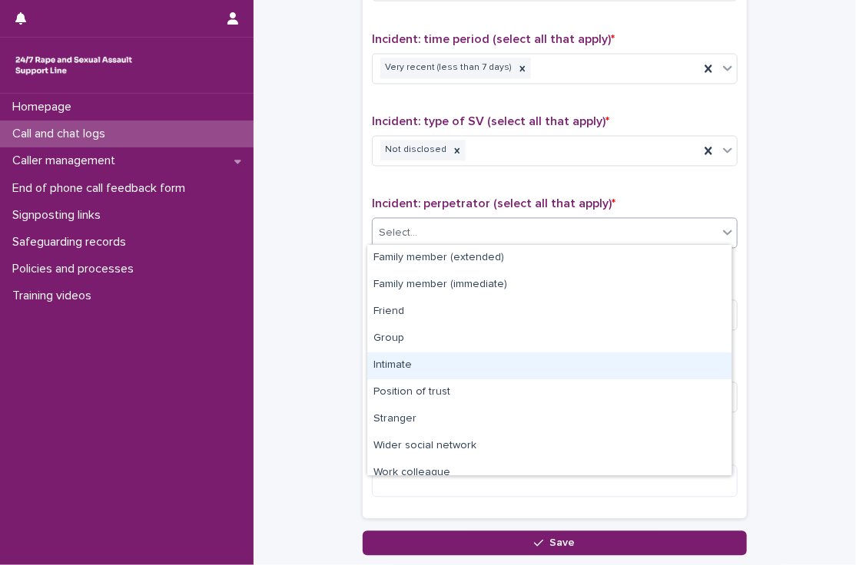
click at [399, 367] on div "Intimate" at bounding box center [549, 366] width 364 height 27
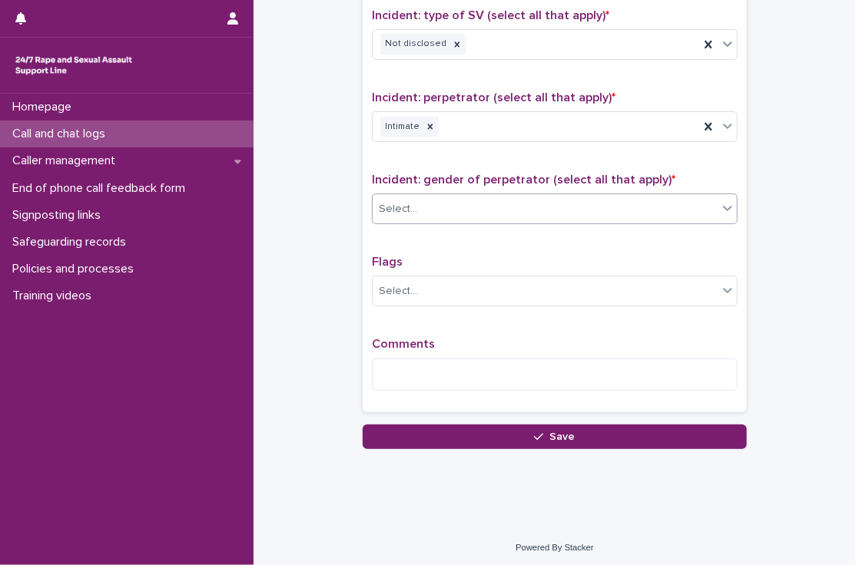
click at [422, 206] on div "Select..." at bounding box center [545, 209] width 345 height 25
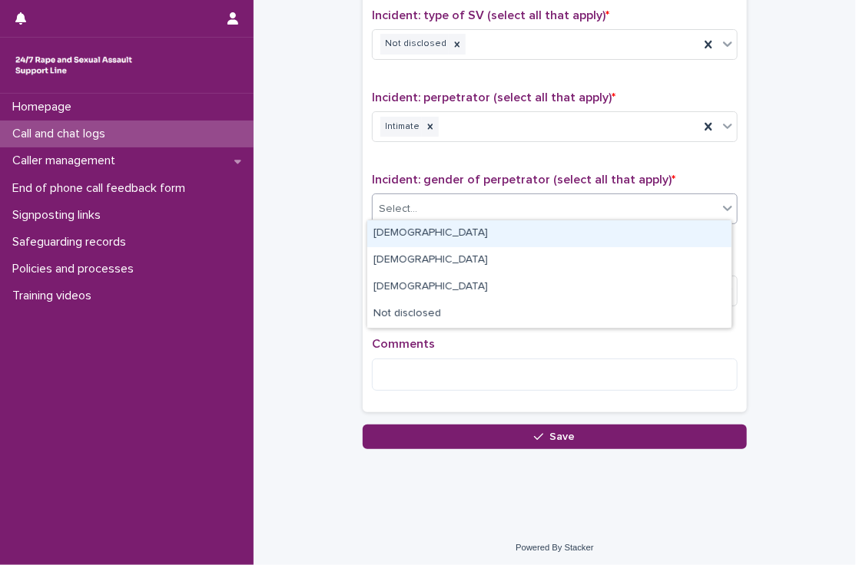
click at [420, 229] on div "[DEMOGRAPHIC_DATA]" at bounding box center [549, 233] width 364 height 27
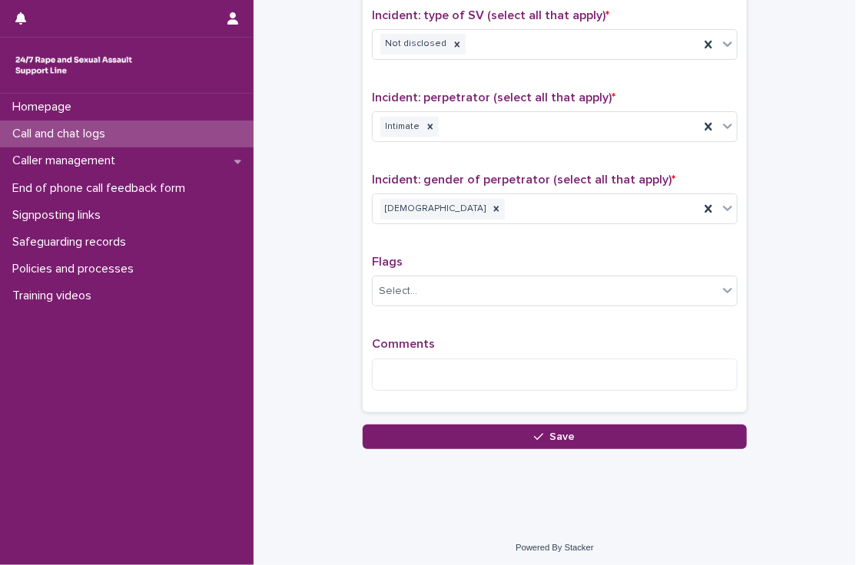
click at [405, 374] on textarea at bounding box center [555, 375] width 366 height 33
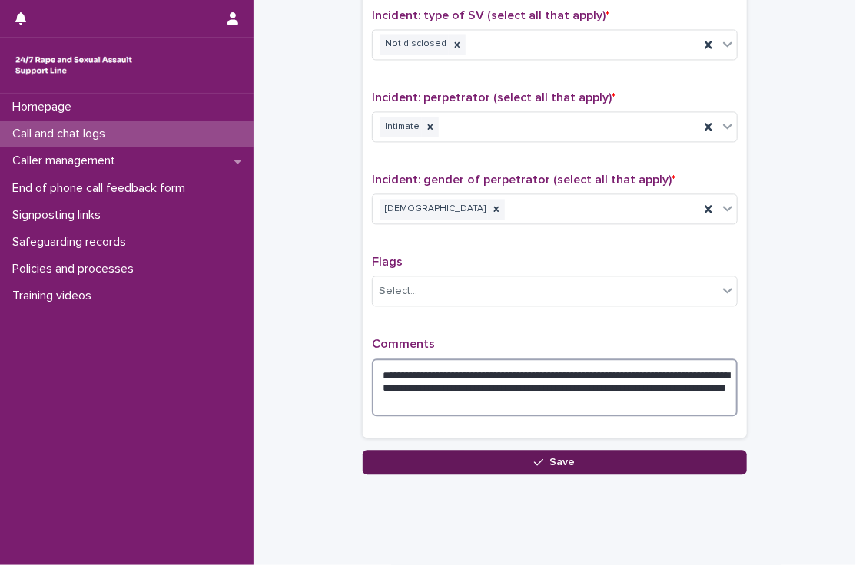
type textarea "**********"
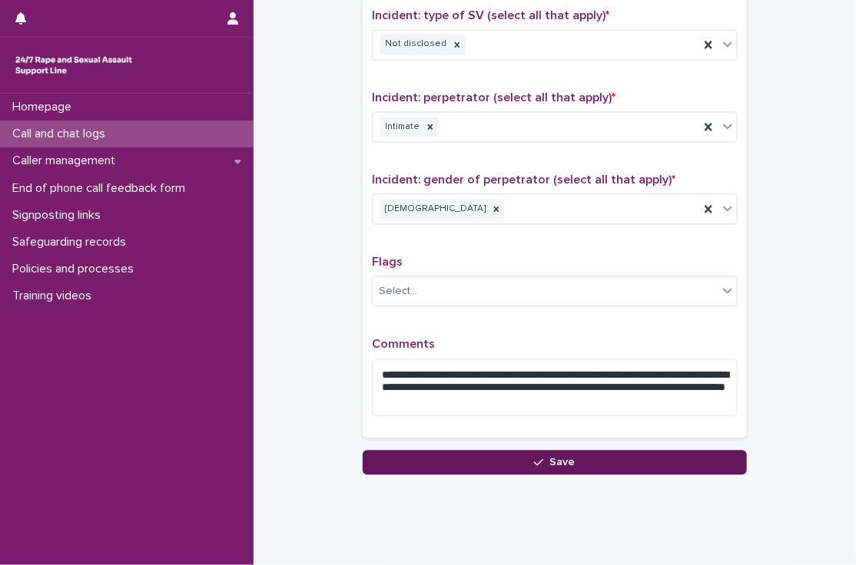
click at [534, 450] on button "Save" at bounding box center [555, 462] width 384 height 25
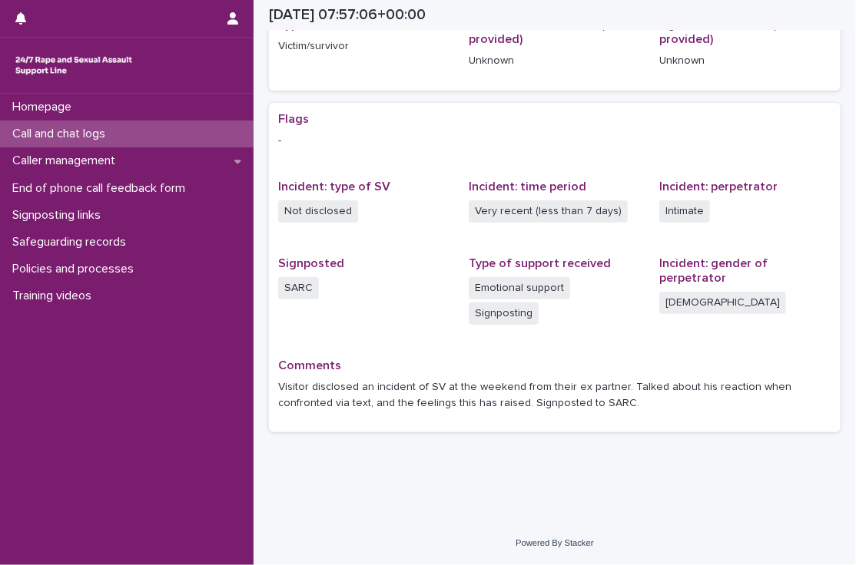
scroll to position [231, 0]
click at [78, 129] on p "Call and chat logs" at bounding box center [61, 134] width 111 height 15
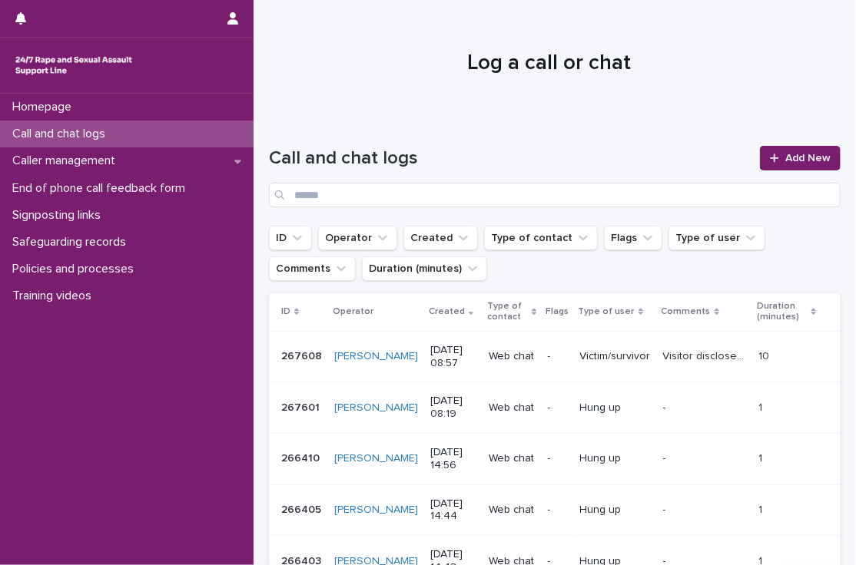
click at [332, 88] on div at bounding box center [549, 56] width 591 height 115
click at [97, 134] on p "Call and chat logs" at bounding box center [61, 134] width 111 height 15
click at [695, 356] on p "Visitor disclosed an incident of SV at the weekend from their ex partner. Talke…" at bounding box center [706, 355] width 86 height 16
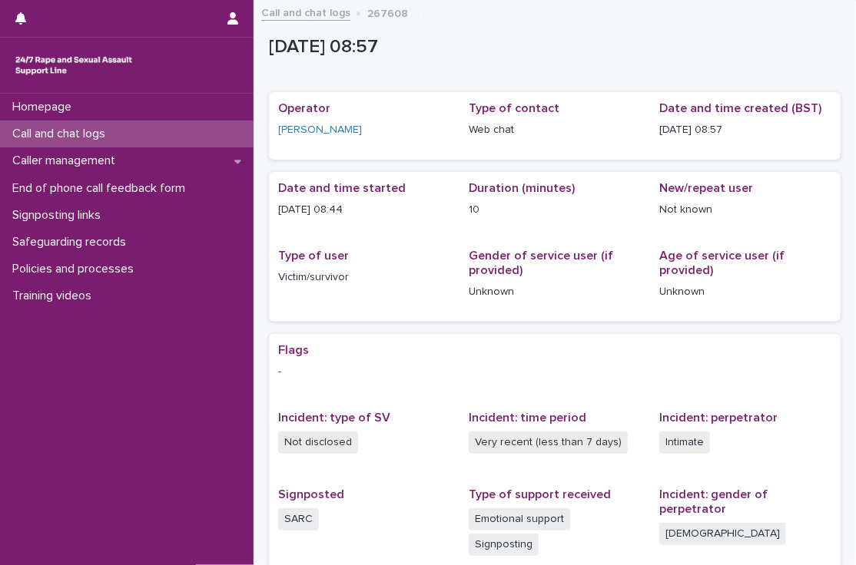
scroll to position [231, 0]
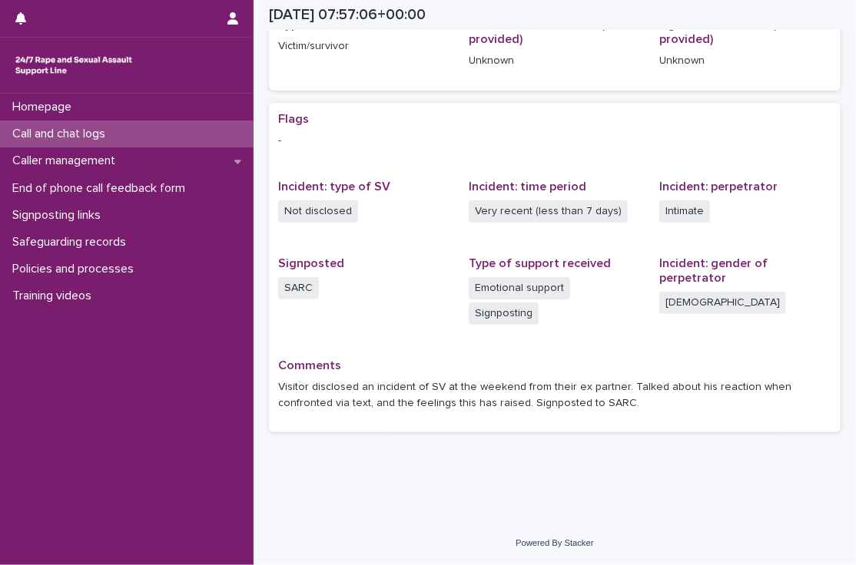
click at [128, 129] on div "Call and chat logs" at bounding box center [127, 134] width 254 height 27
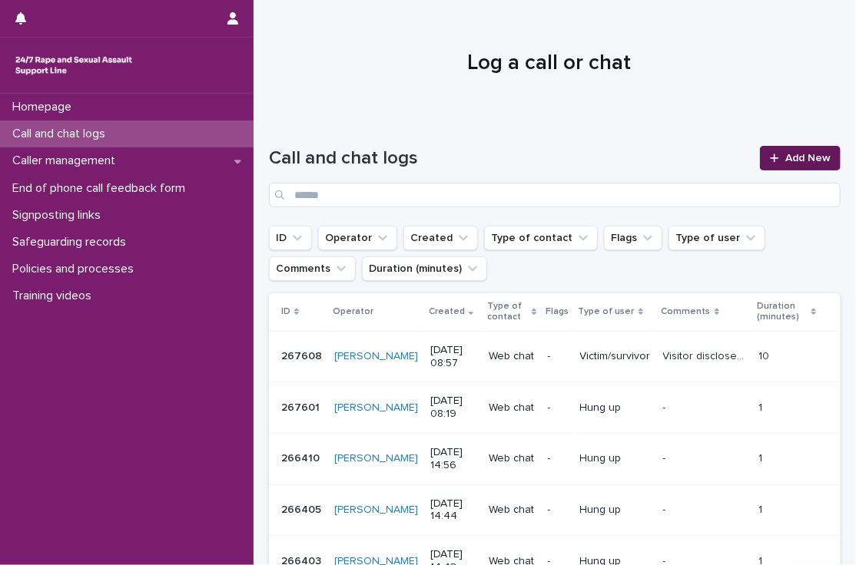
click at [790, 155] on span "Add New" at bounding box center [807, 158] width 45 height 11
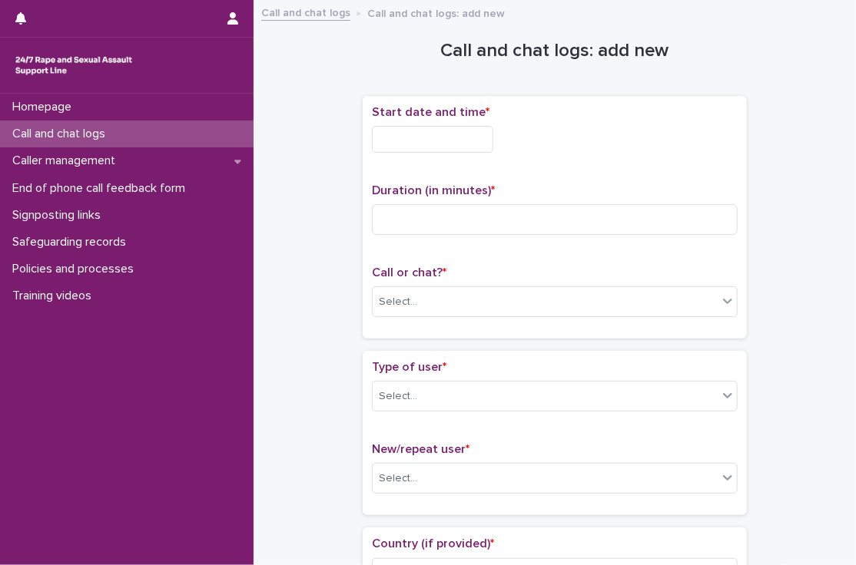
click at [443, 131] on input "text" at bounding box center [432, 139] width 121 height 27
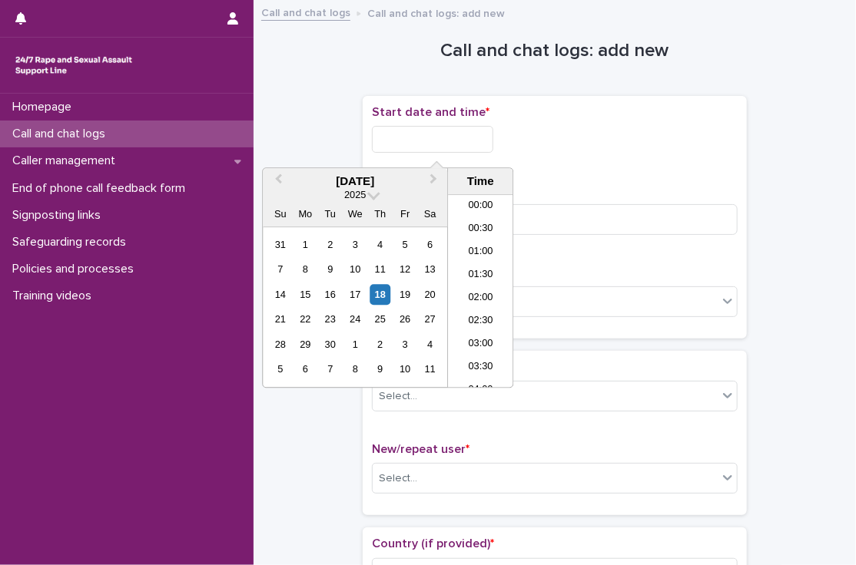
scroll to position [330, 0]
click at [472, 285] on li "09:00" at bounding box center [480, 291] width 65 height 23
click at [477, 131] on input "**********" at bounding box center [432, 139] width 121 height 27
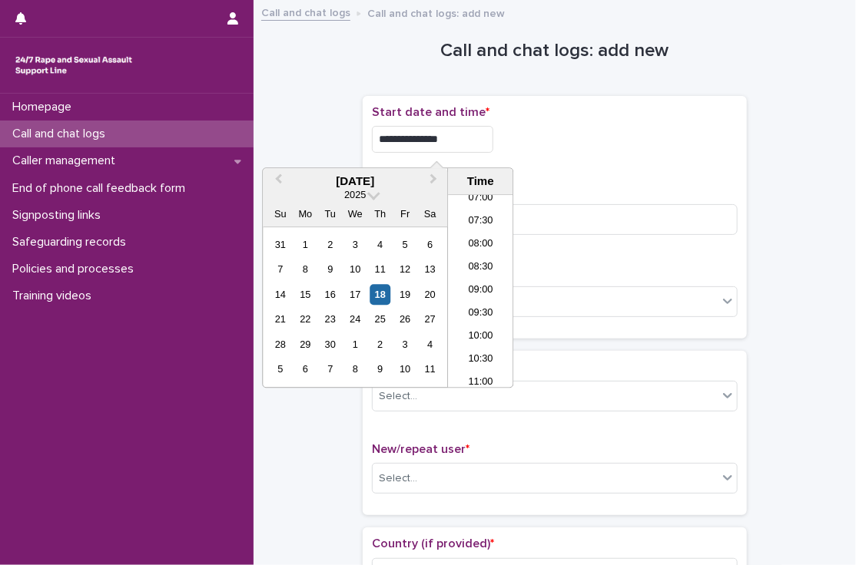
type input "**********"
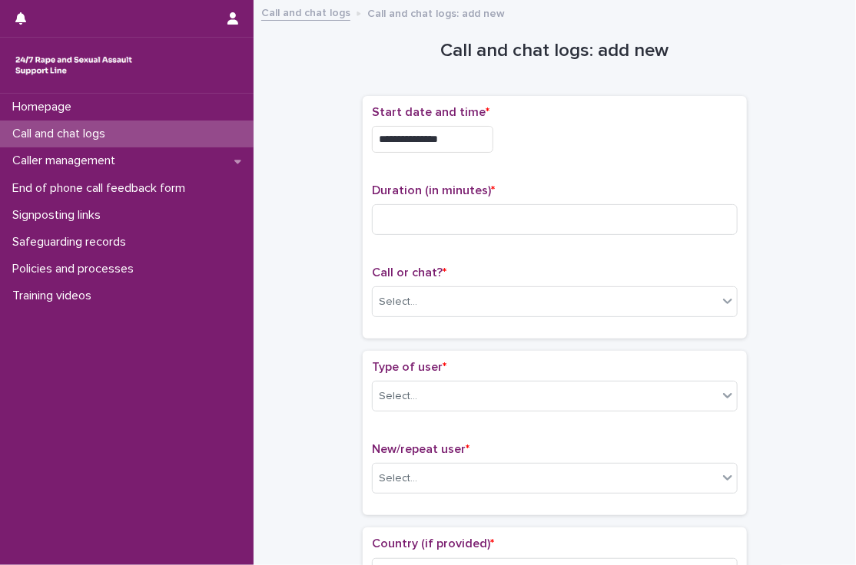
click at [569, 156] on div "**********" at bounding box center [555, 135] width 366 height 60
click at [495, 214] on input at bounding box center [555, 219] width 366 height 31
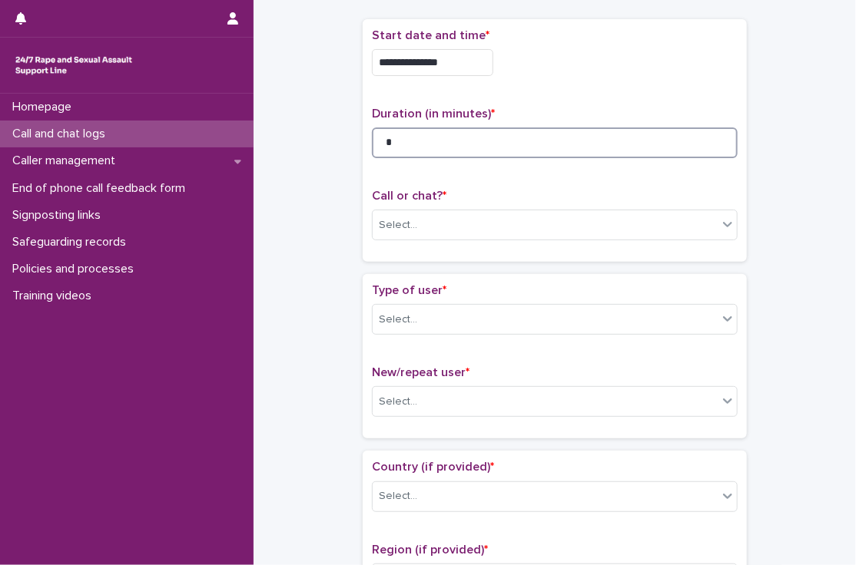
scroll to position [77, 0]
type input "*"
click at [400, 228] on div "Select..." at bounding box center [398, 225] width 38 height 16
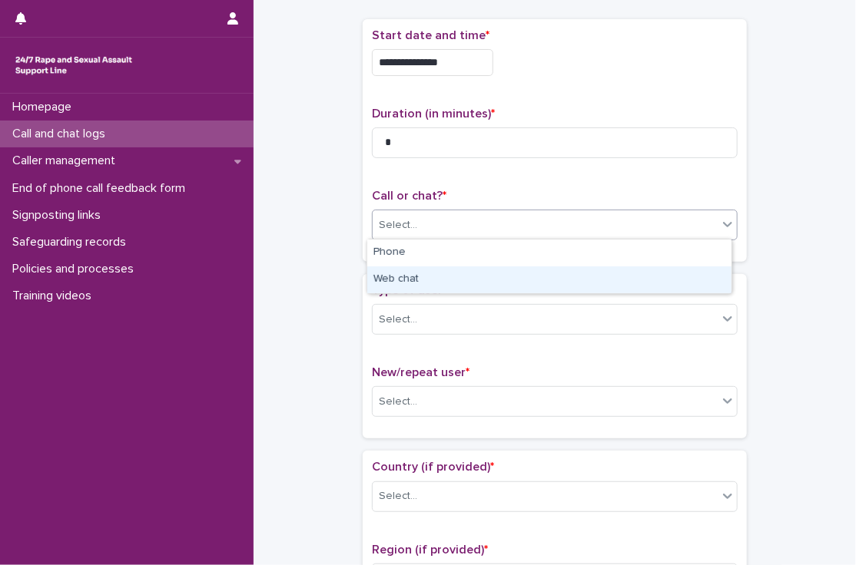
click at [399, 276] on div "Web chat" at bounding box center [549, 280] width 364 height 27
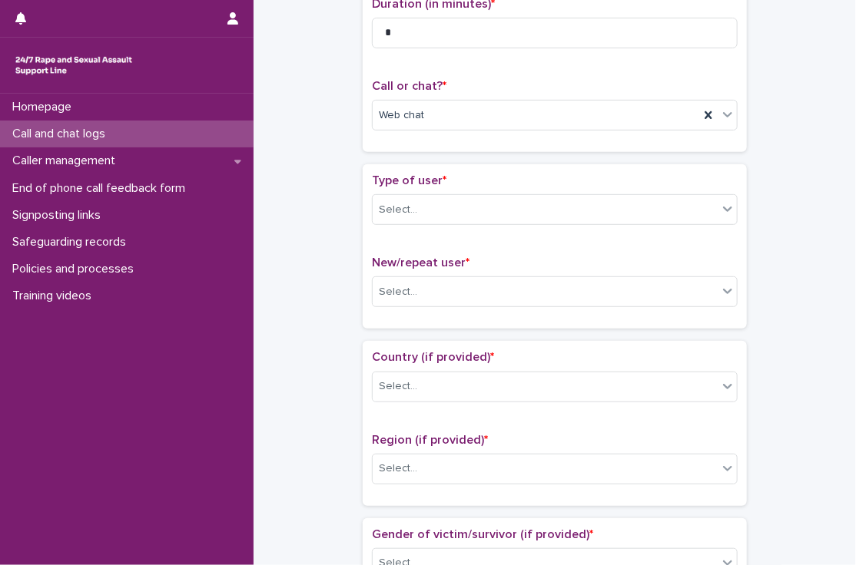
scroll to position [187, 0]
click at [396, 201] on div "Select..." at bounding box center [398, 209] width 38 height 16
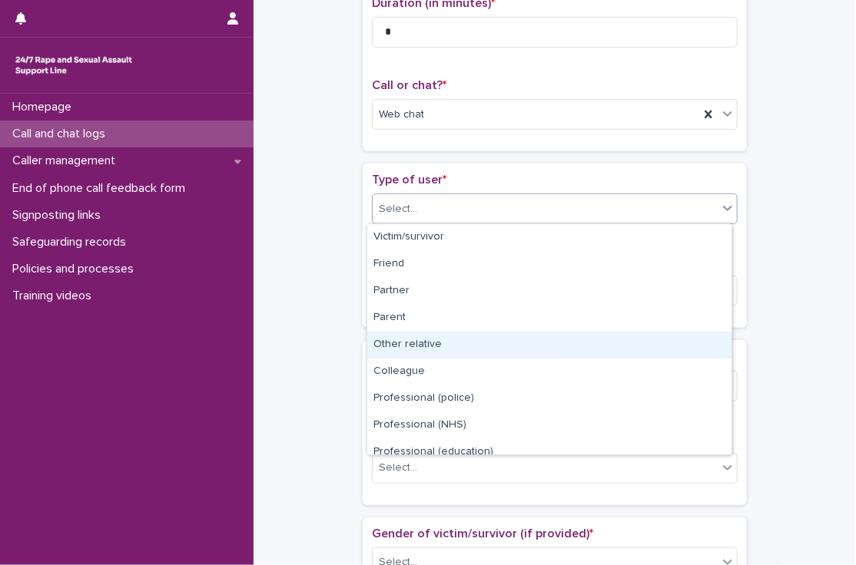
scroll to position [172, 0]
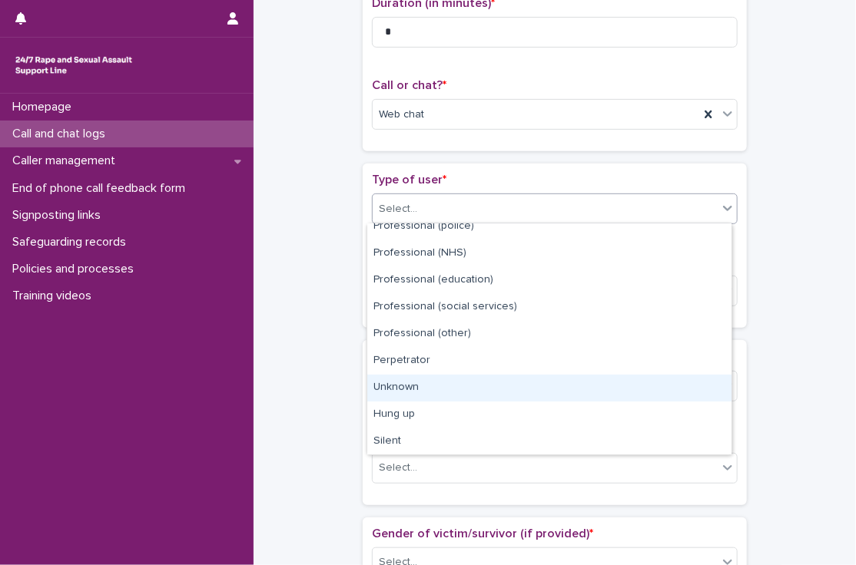
click at [406, 385] on div "Unknown" at bounding box center [549, 388] width 364 height 27
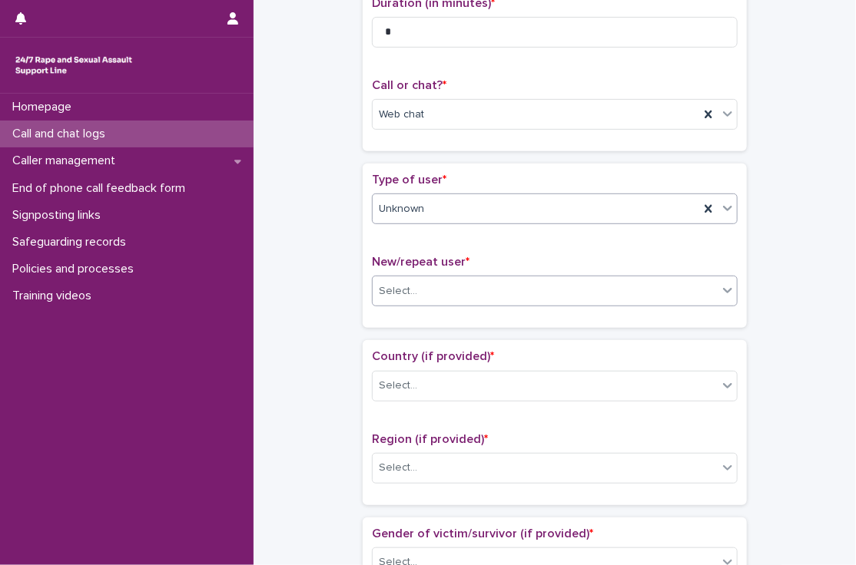
click at [407, 287] on div "Select..." at bounding box center [398, 291] width 38 height 16
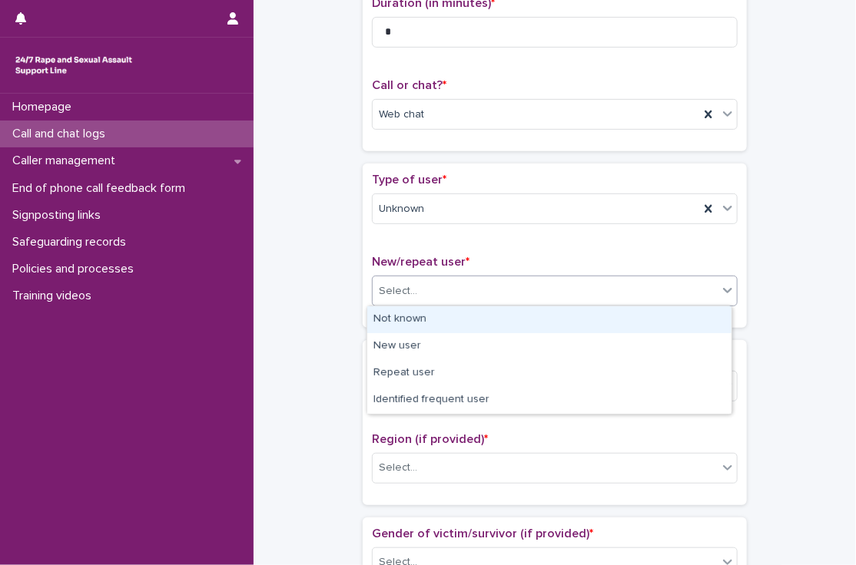
click at [407, 320] on div "Not known" at bounding box center [549, 320] width 364 height 27
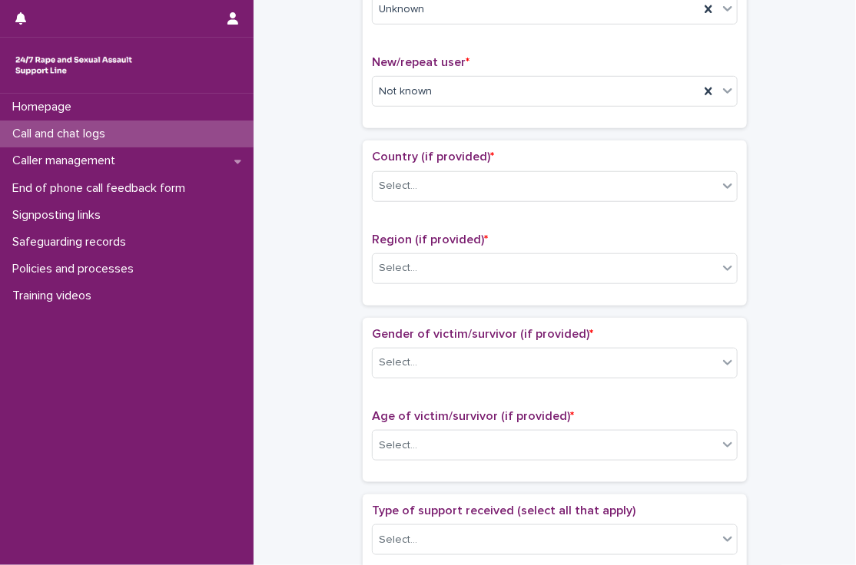
scroll to position [393, 0]
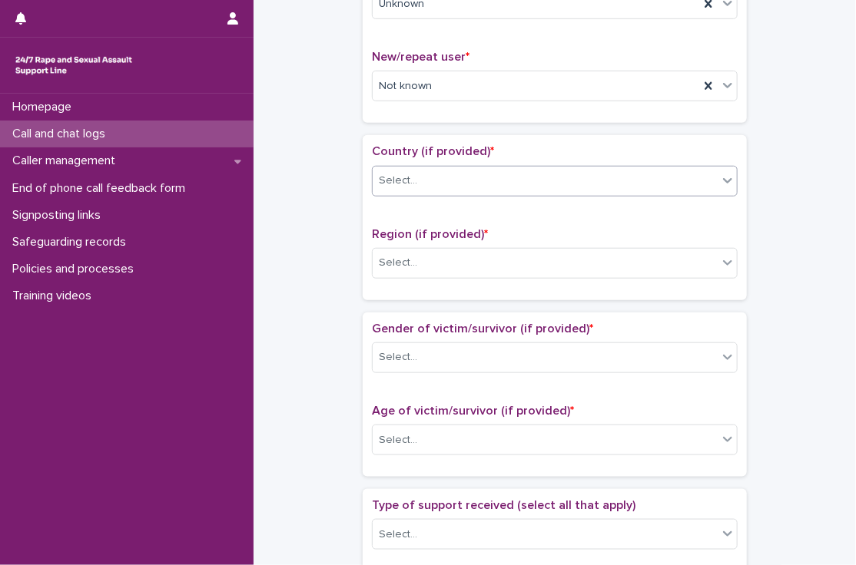
click at [419, 182] on input "text" at bounding box center [420, 180] width 2 height 13
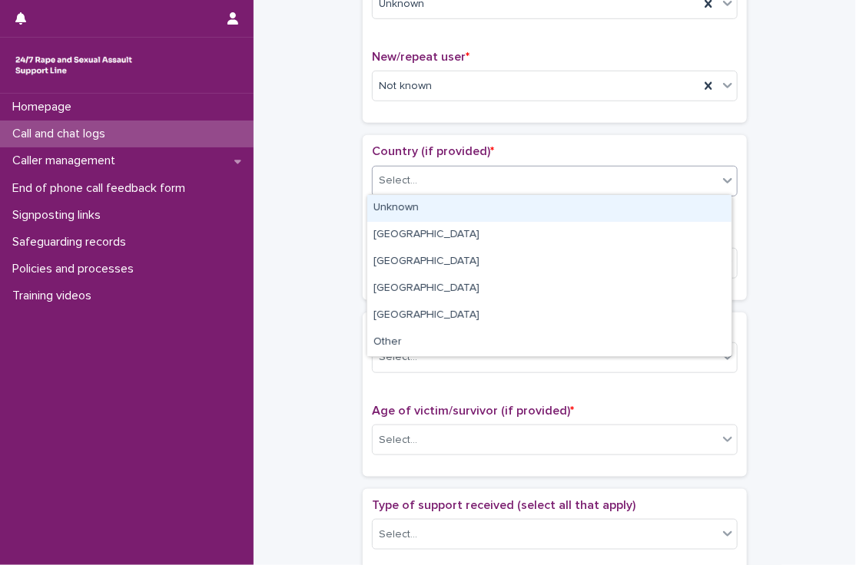
click at [415, 205] on div "Unknown" at bounding box center [549, 208] width 364 height 27
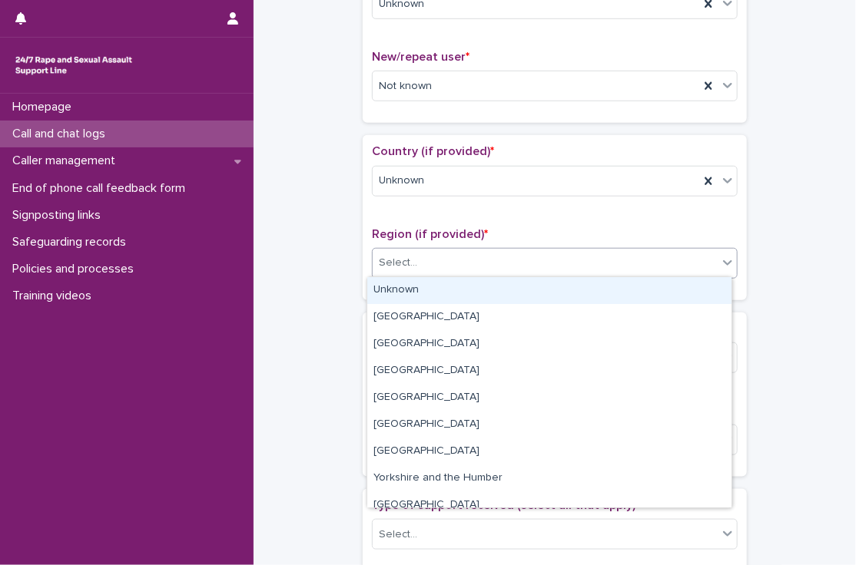
click at [409, 255] on div "Select..." at bounding box center [545, 262] width 345 height 25
click at [406, 285] on div "Unknown" at bounding box center [549, 290] width 364 height 27
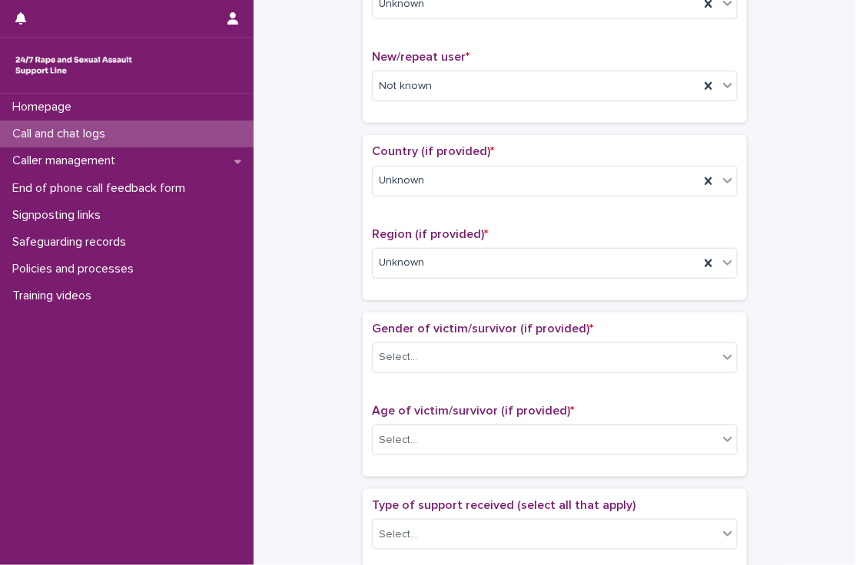
click at [336, 279] on div "**********" at bounding box center [555, 402] width 572 height 1570
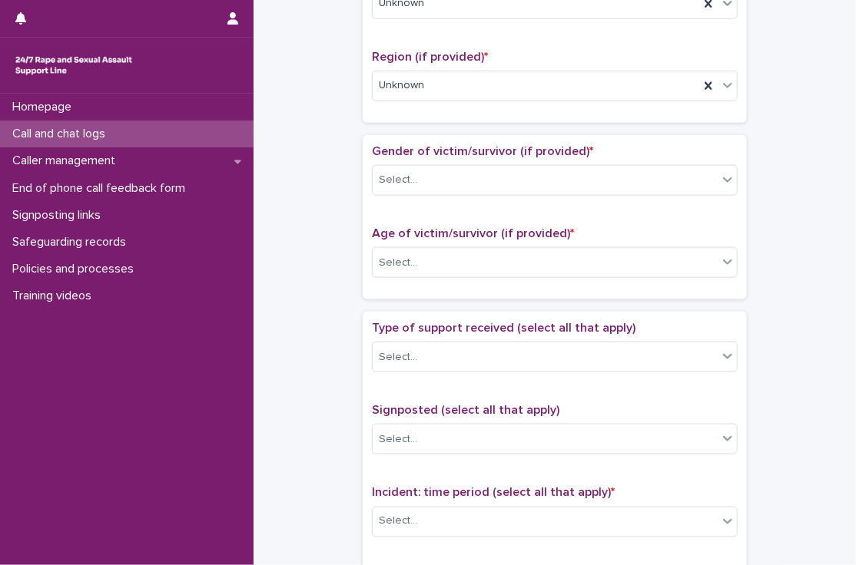
scroll to position [571, 0]
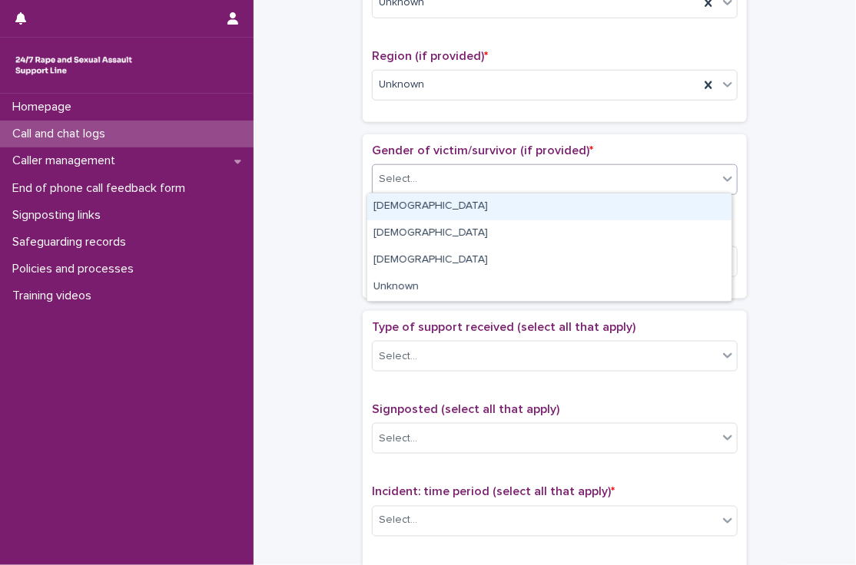
click at [405, 181] on div "Select..." at bounding box center [398, 179] width 38 height 16
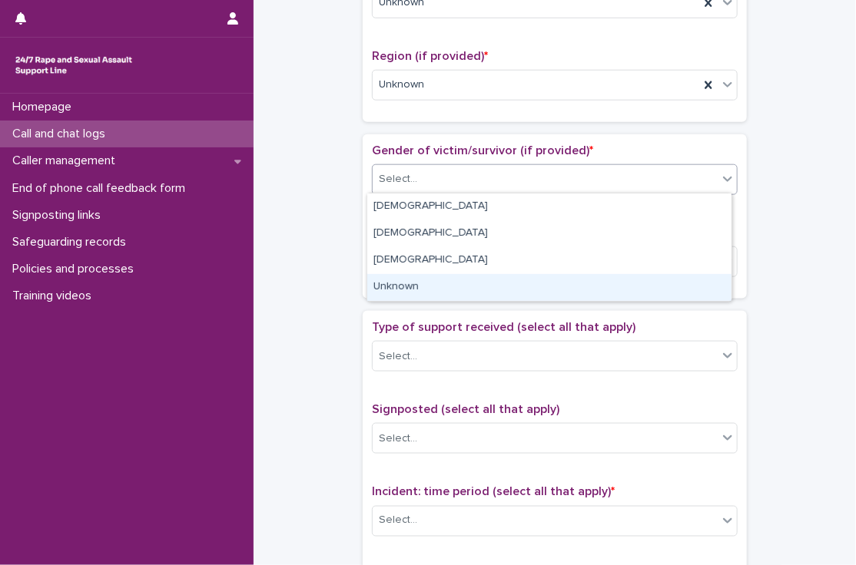
click at [410, 287] on div "Unknown" at bounding box center [549, 287] width 364 height 27
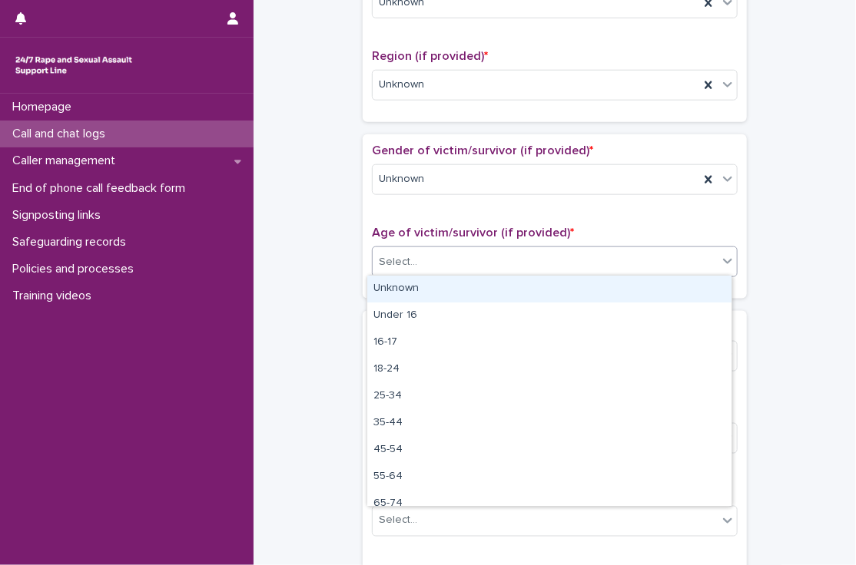
click at [409, 257] on div "Select..." at bounding box center [398, 262] width 38 height 16
click at [396, 292] on div "Unknown" at bounding box center [549, 289] width 364 height 27
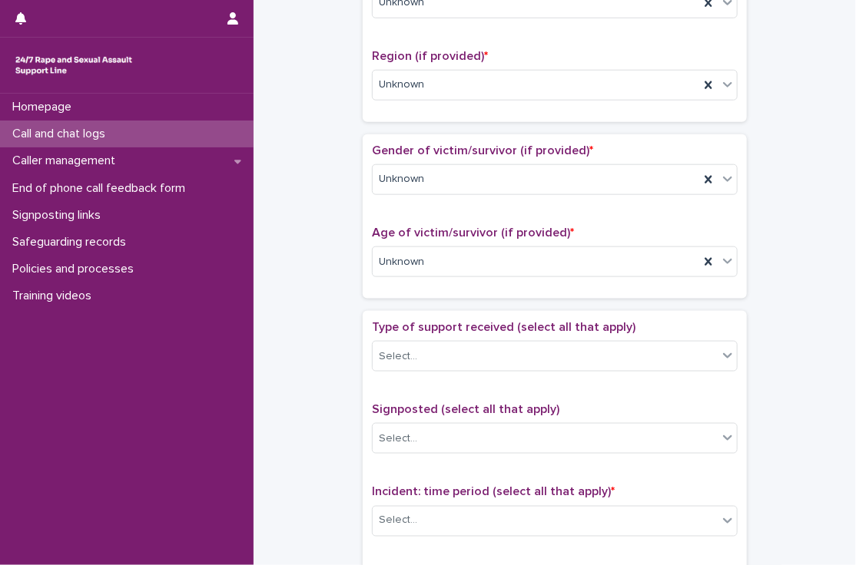
click at [320, 264] on div "**********" at bounding box center [555, 223] width 572 height 1570
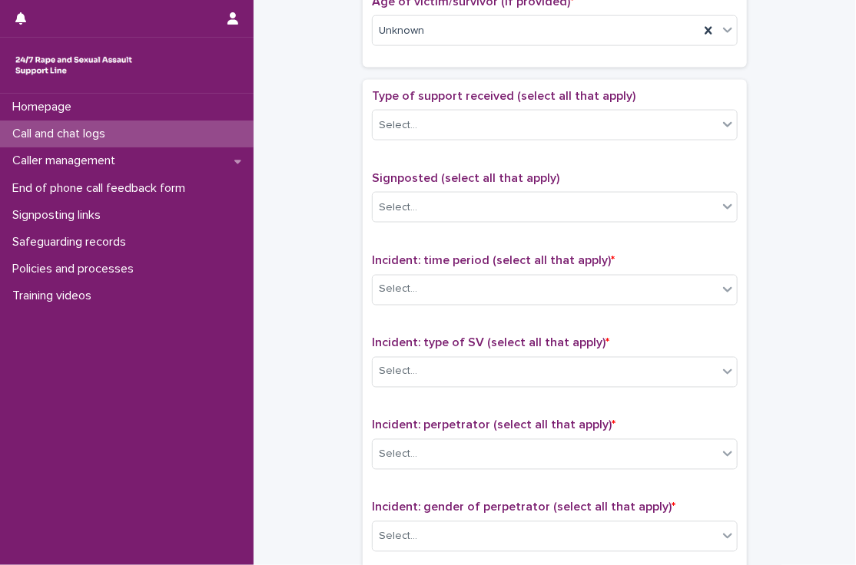
scroll to position [804, 0]
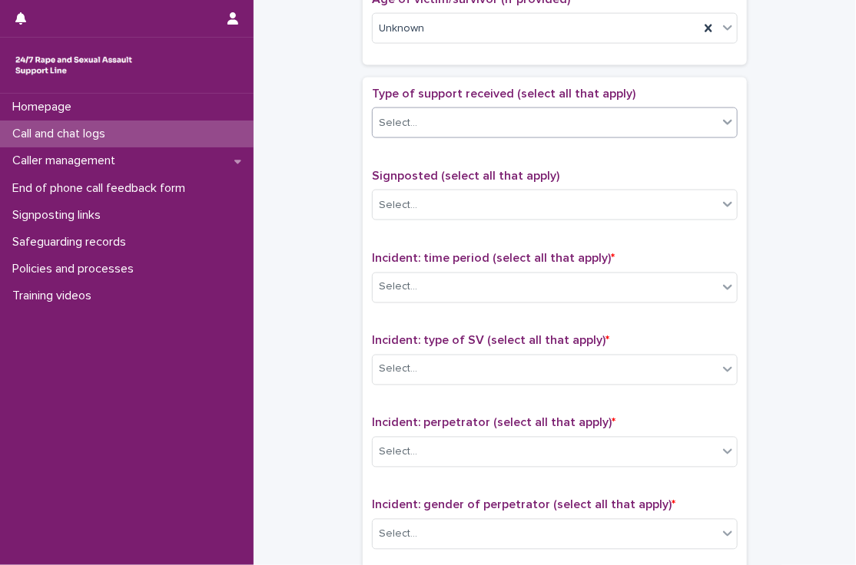
click at [416, 116] on div "Select..." at bounding box center [545, 123] width 345 height 25
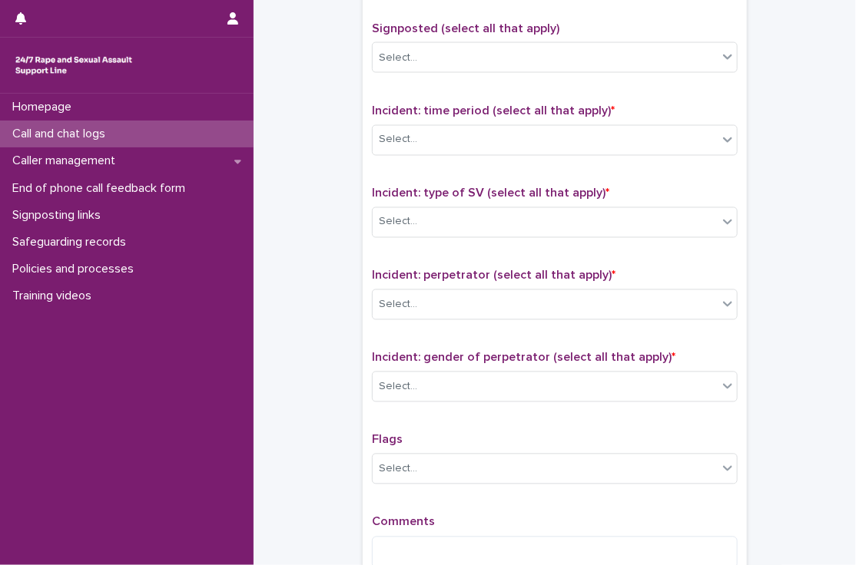
scroll to position [962, 0]
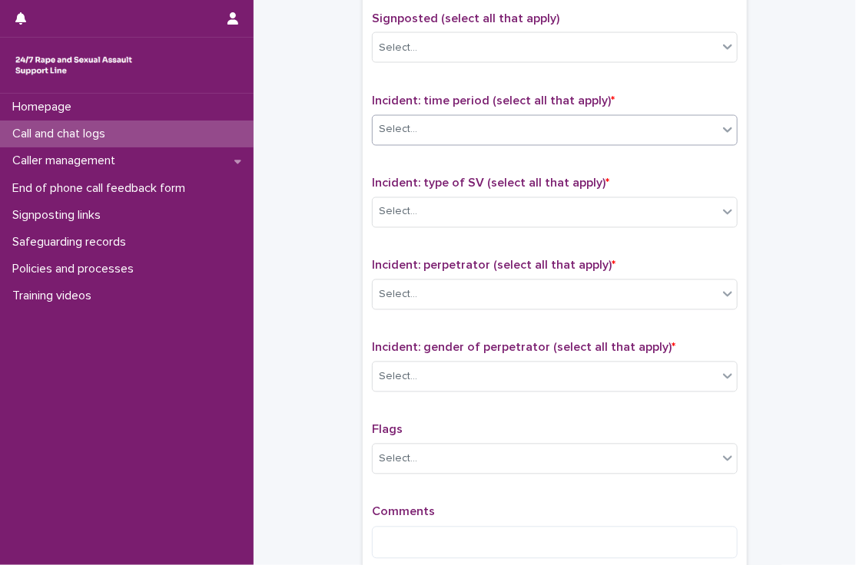
click at [393, 141] on div "Select..." at bounding box center [555, 130] width 366 height 31
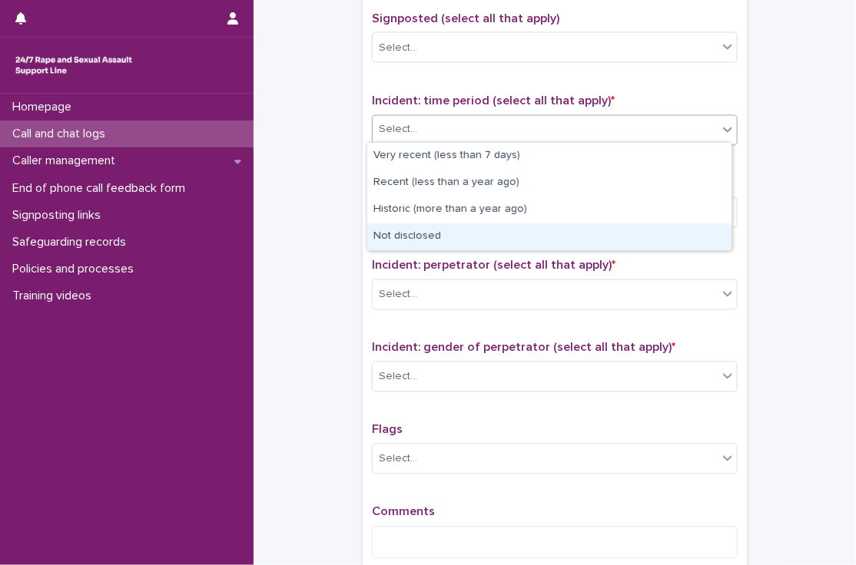
click at [399, 233] on div "Not disclosed" at bounding box center [549, 237] width 364 height 27
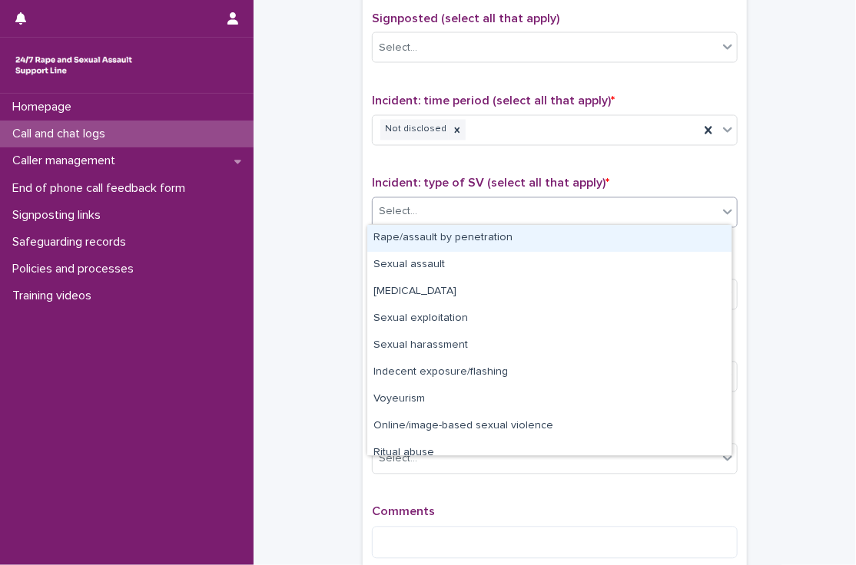
click at [420, 217] on div "Select..." at bounding box center [545, 212] width 345 height 25
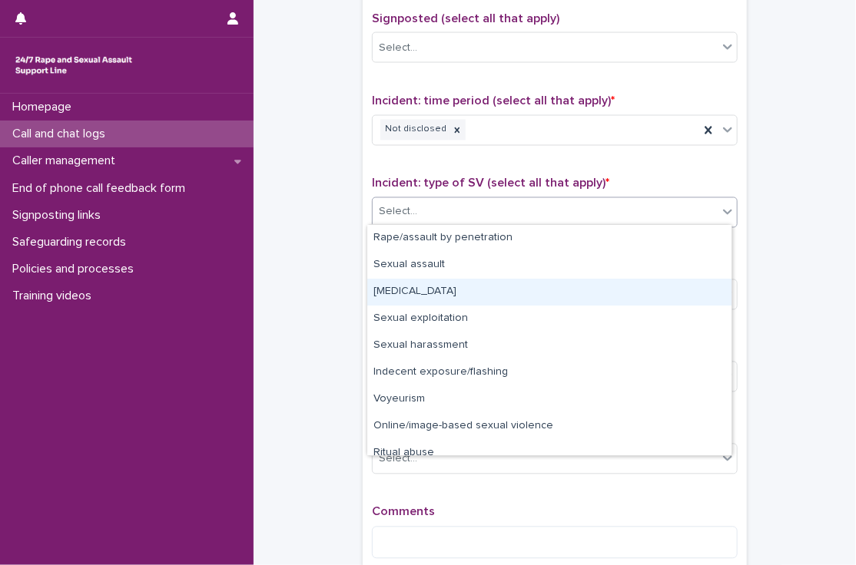
scroll to position [38, 0]
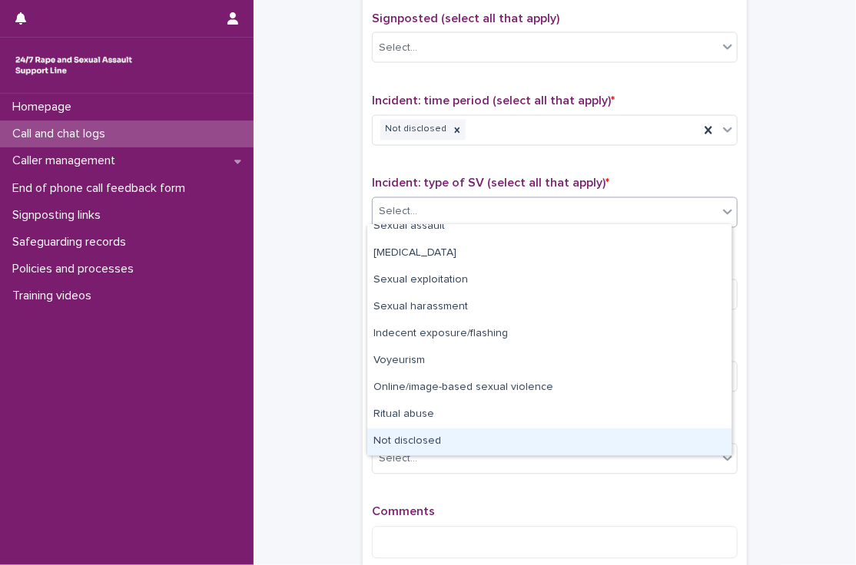
click at [416, 434] on div "Not disclosed" at bounding box center [549, 442] width 364 height 27
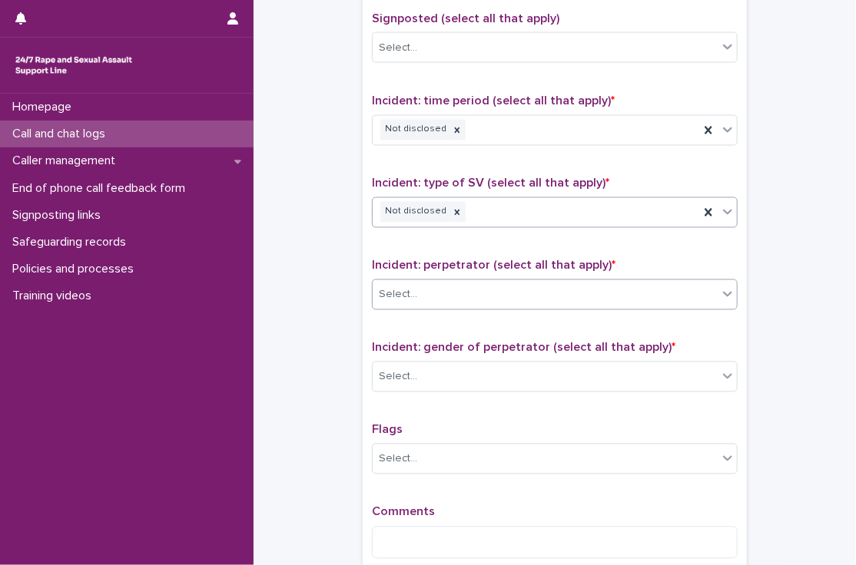
click at [410, 297] on div "Select..." at bounding box center [545, 295] width 345 height 25
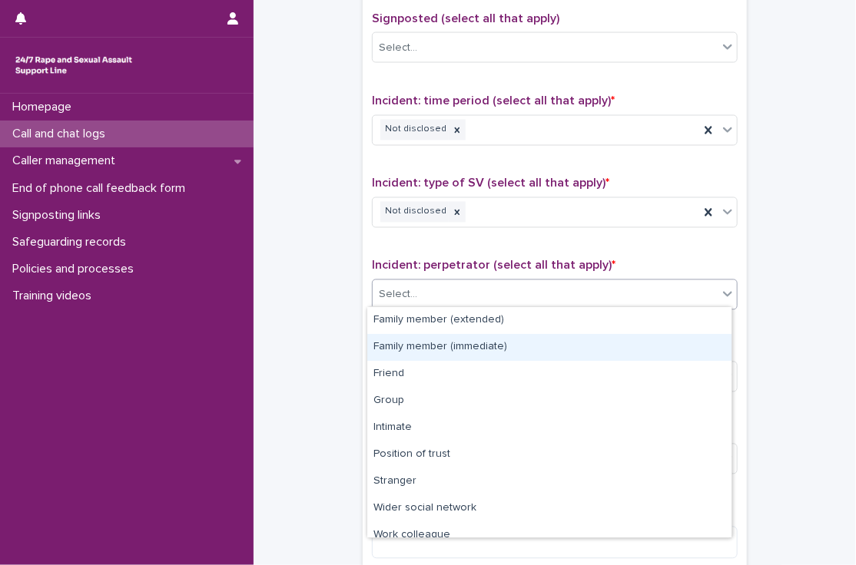
scroll to position [65, 0]
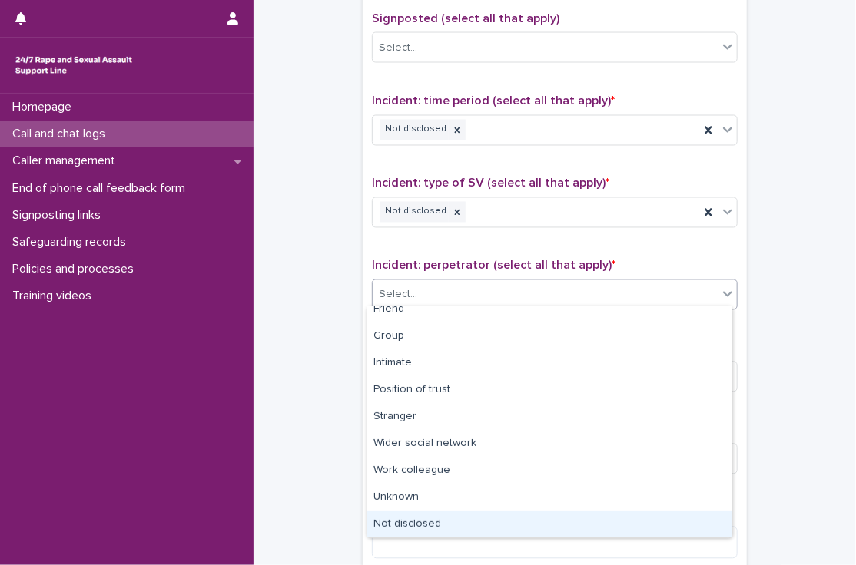
click at [423, 528] on div "Not disclosed" at bounding box center [549, 525] width 364 height 27
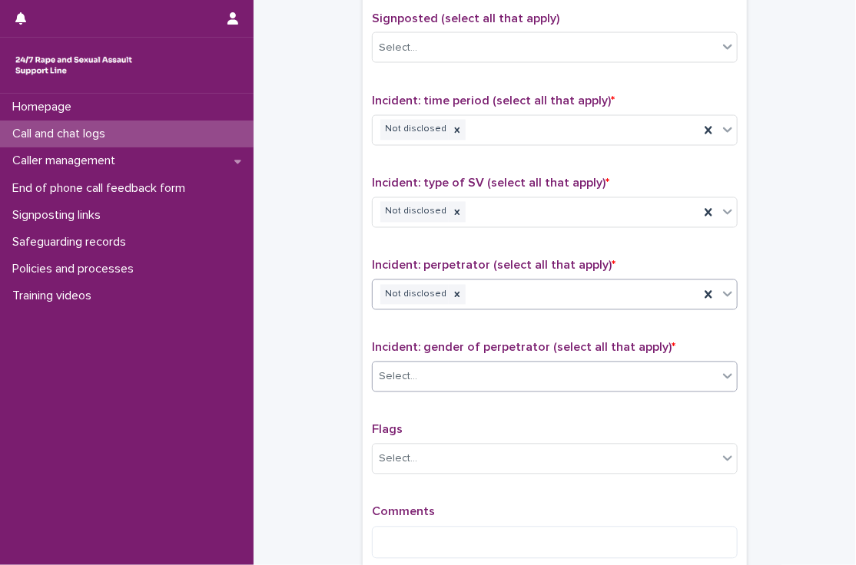
click at [419, 371] on input "text" at bounding box center [420, 377] width 2 height 13
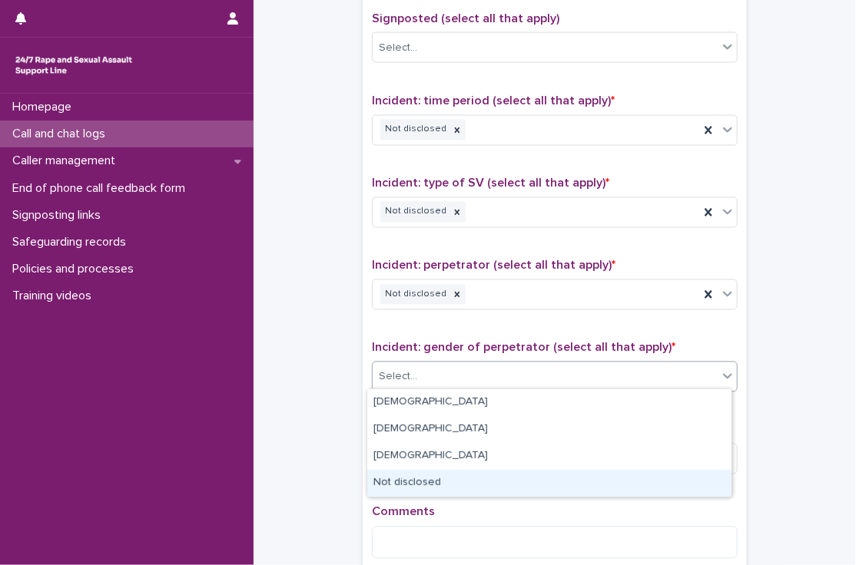
click at [422, 488] on div "Not disclosed" at bounding box center [549, 483] width 364 height 27
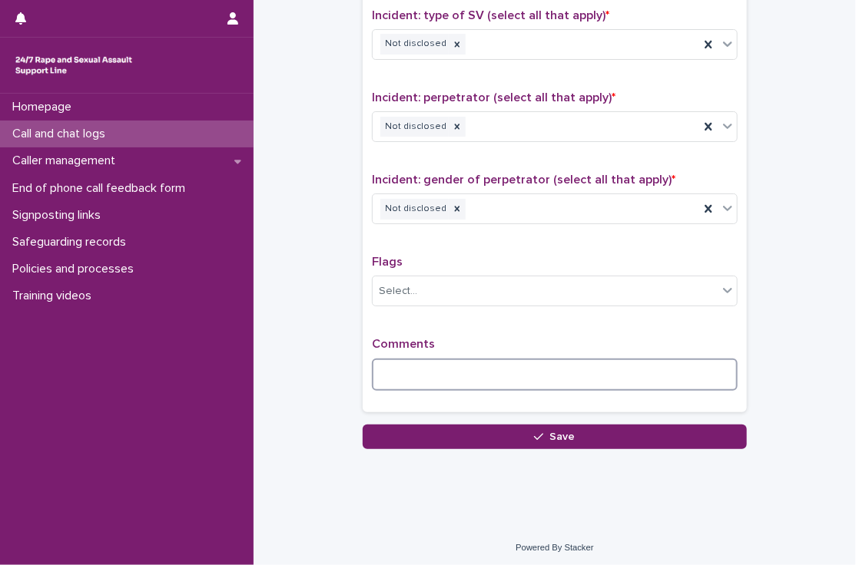
click at [403, 375] on textarea at bounding box center [555, 375] width 366 height 33
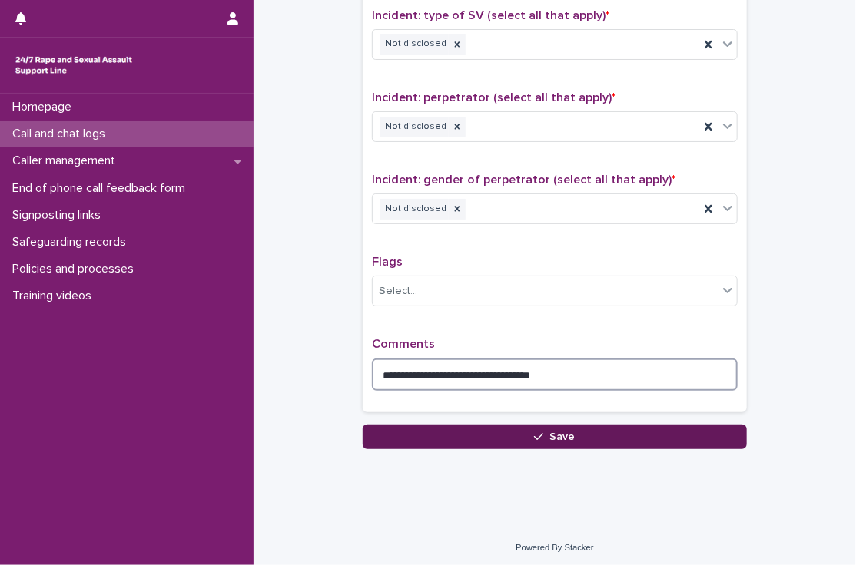
type textarea "**********"
click at [465, 433] on button "Save" at bounding box center [555, 437] width 384 height 25
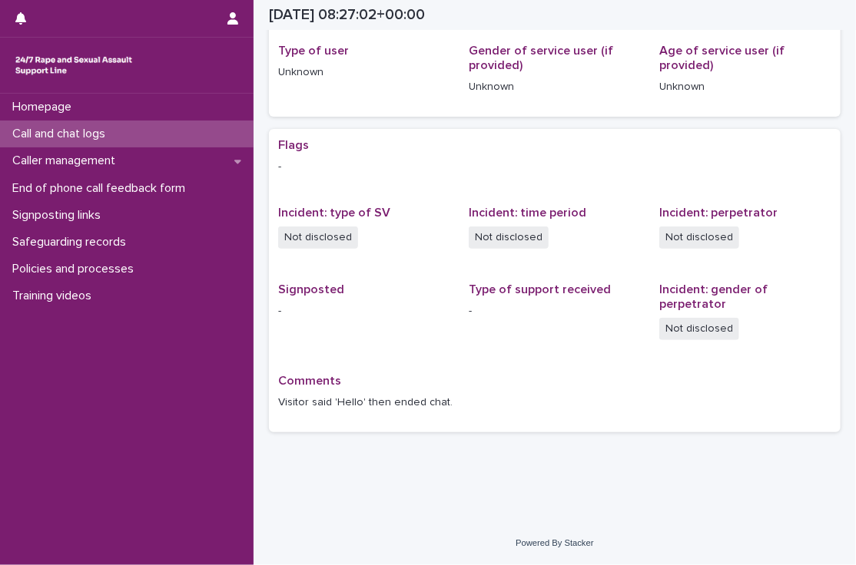
scroll to position [205, 0]
click at [55, 134] on p "Call and chat logs" at bounding box center [61, 134] width 111 height 15
